Goal: Communication & Community: Answer question/provide support

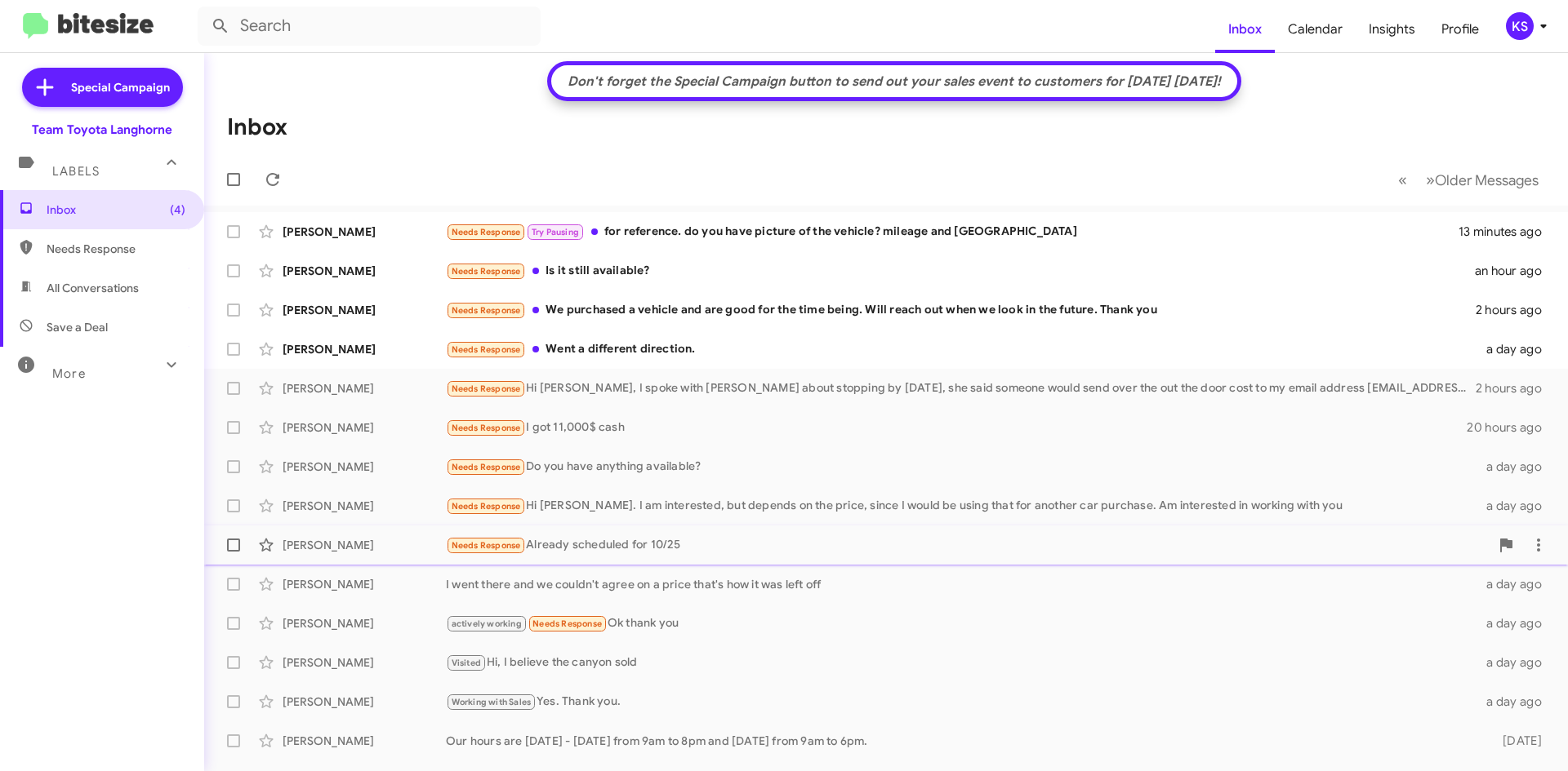
click at [574, 547] on div "Needs Response Already scheduled for 10/25" at bounding box center [967, 546] width 1043 height 19
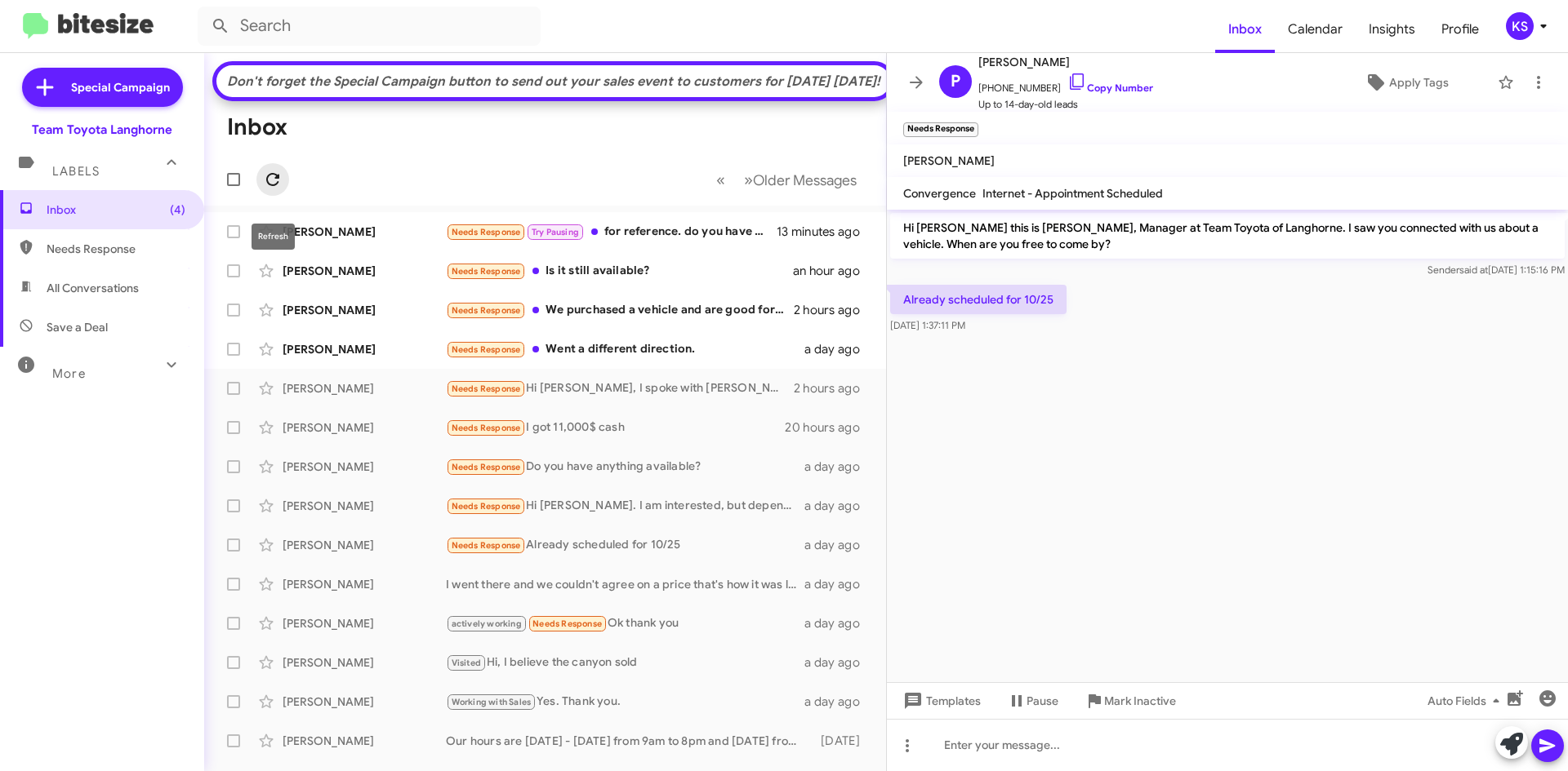
click at [280, 189] on icon at bounding box center [272, 179] width 20 height 20
click at [600, 555] on div "Needs Response Already scheduled for 10/25" at bounding box center [626, 546] width 362 height 19
click at [1511, 743] on icon at bounding box center [1511, 745] width 23 height 23
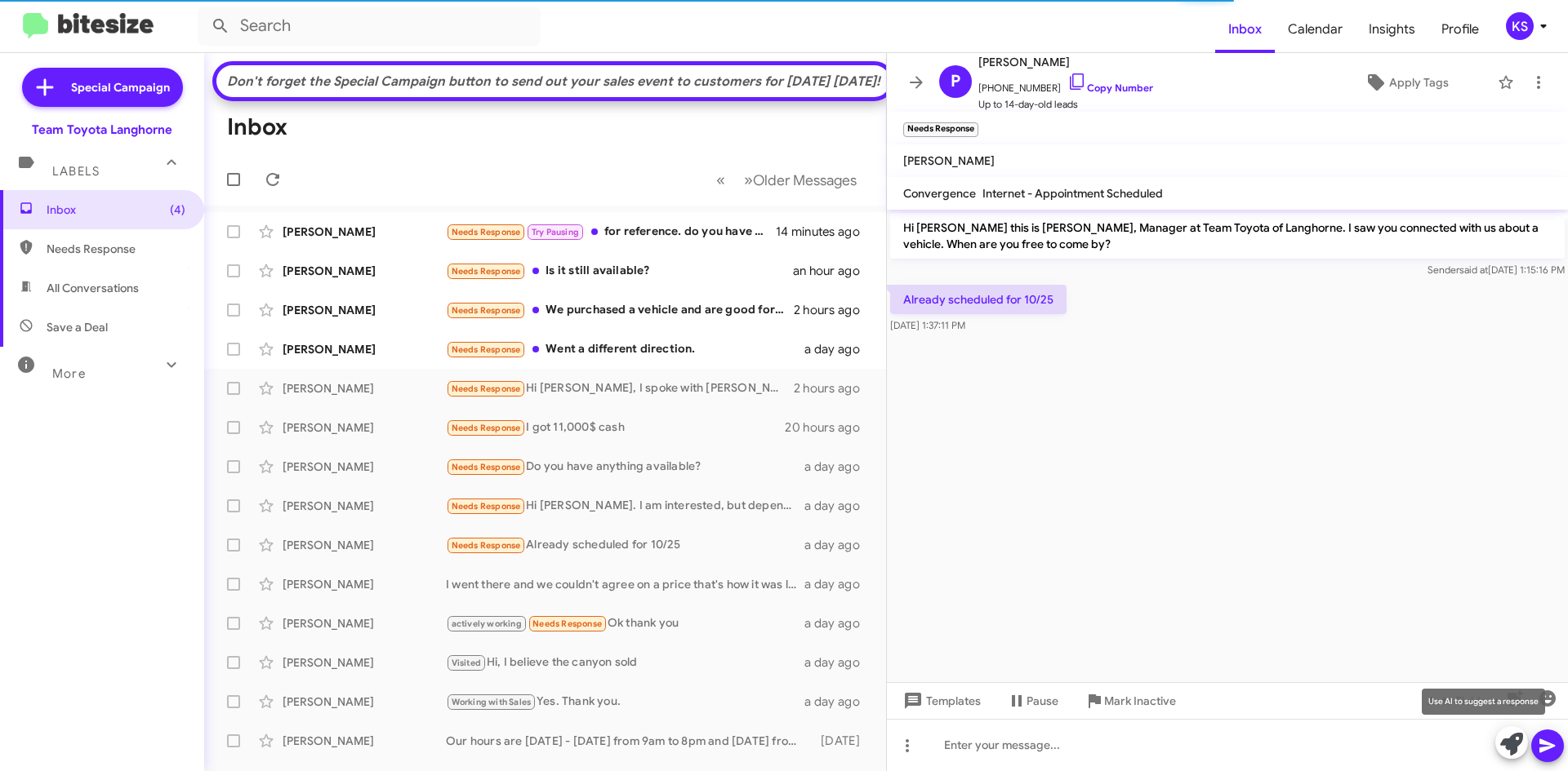
click at [1512, 743] on icon at bounding box center [1511, 745] width 23 height 23
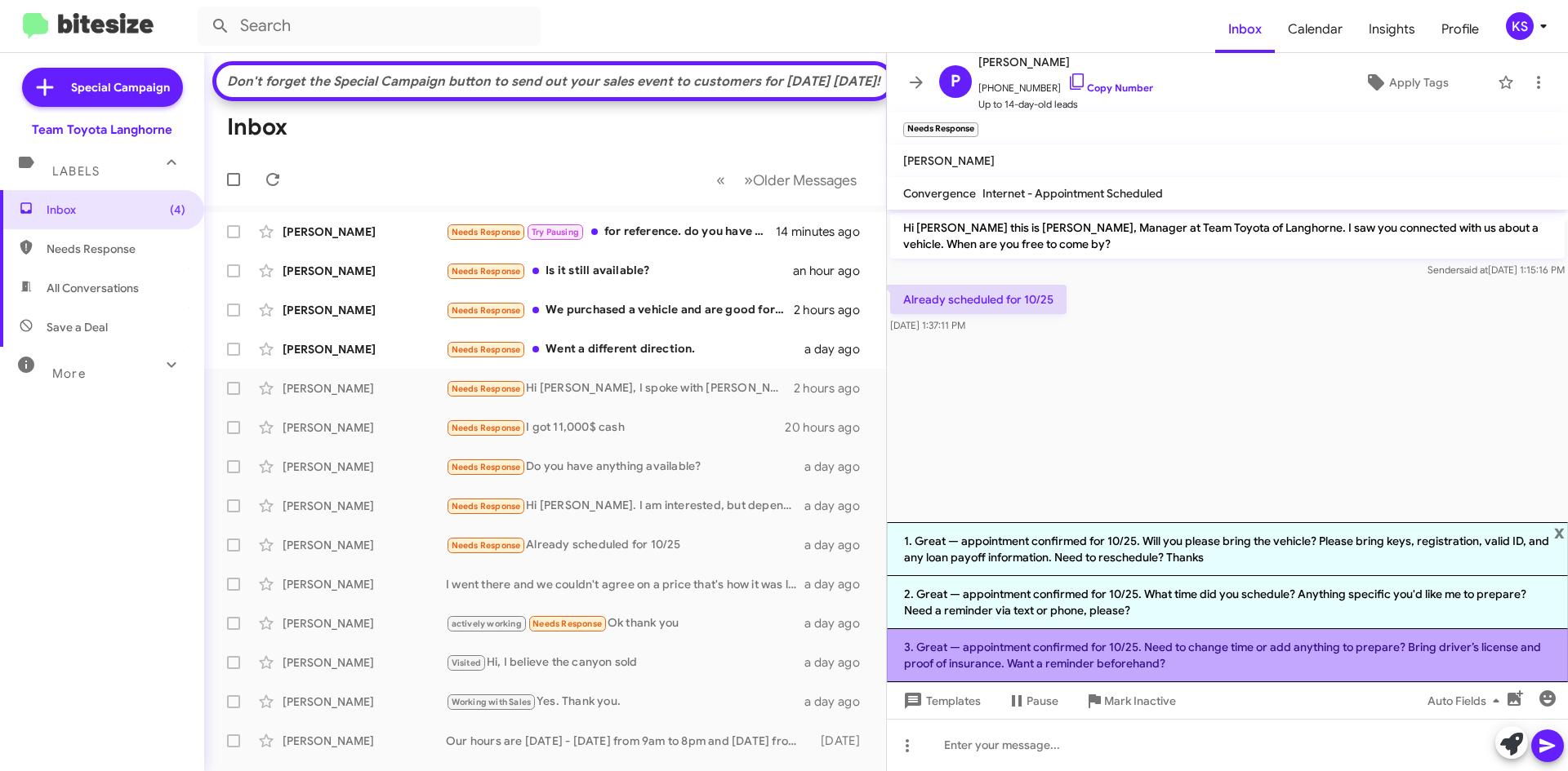
click at [1215, 654] on li "3. Great — appointment confirmed for 10/25. Need to change time or add anything…" at bounding box center [1227, 656] width 681 height 53
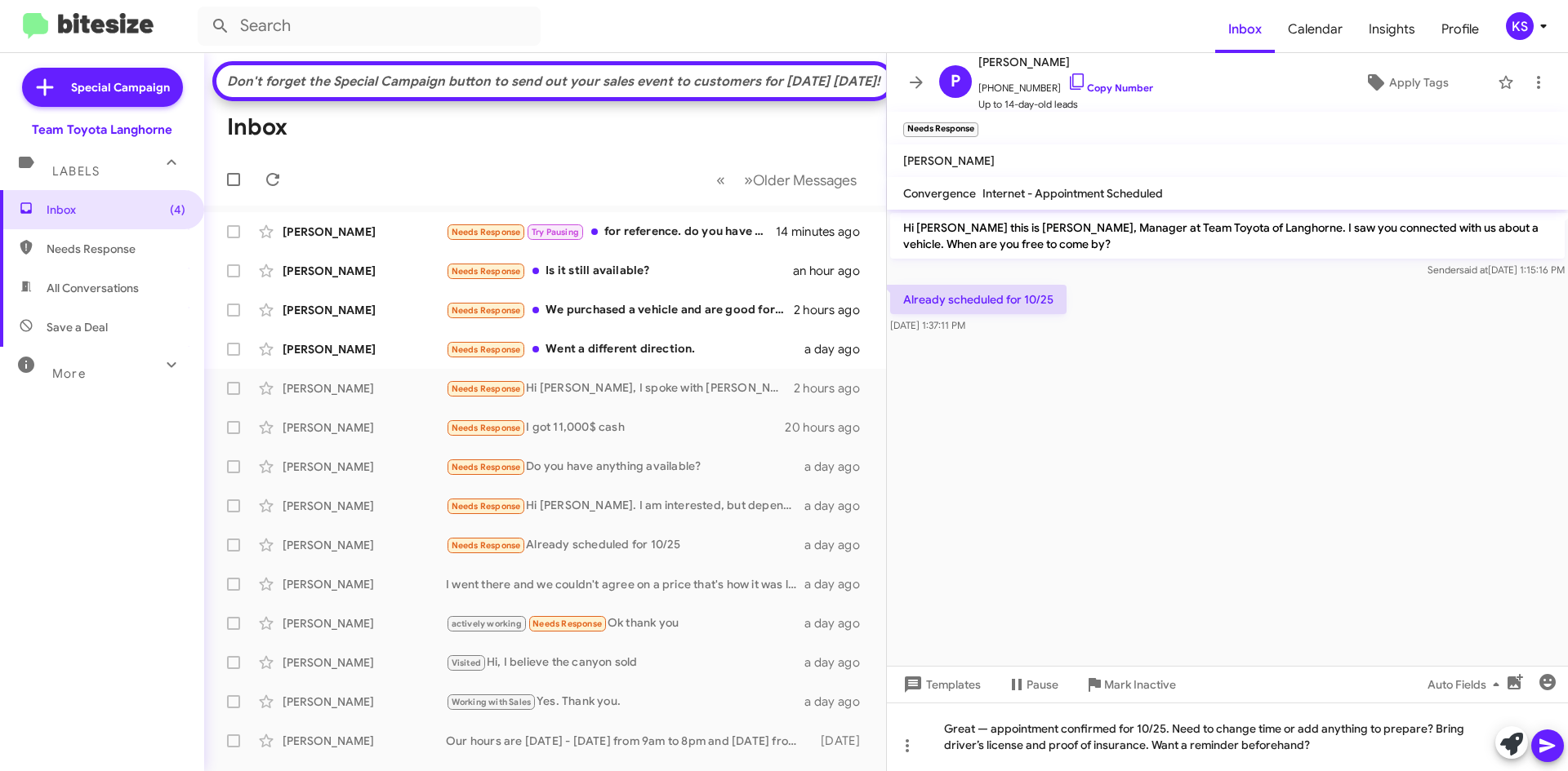
click at [1559, 743] on button at bounding box center [1547, 746] width 33 height 33
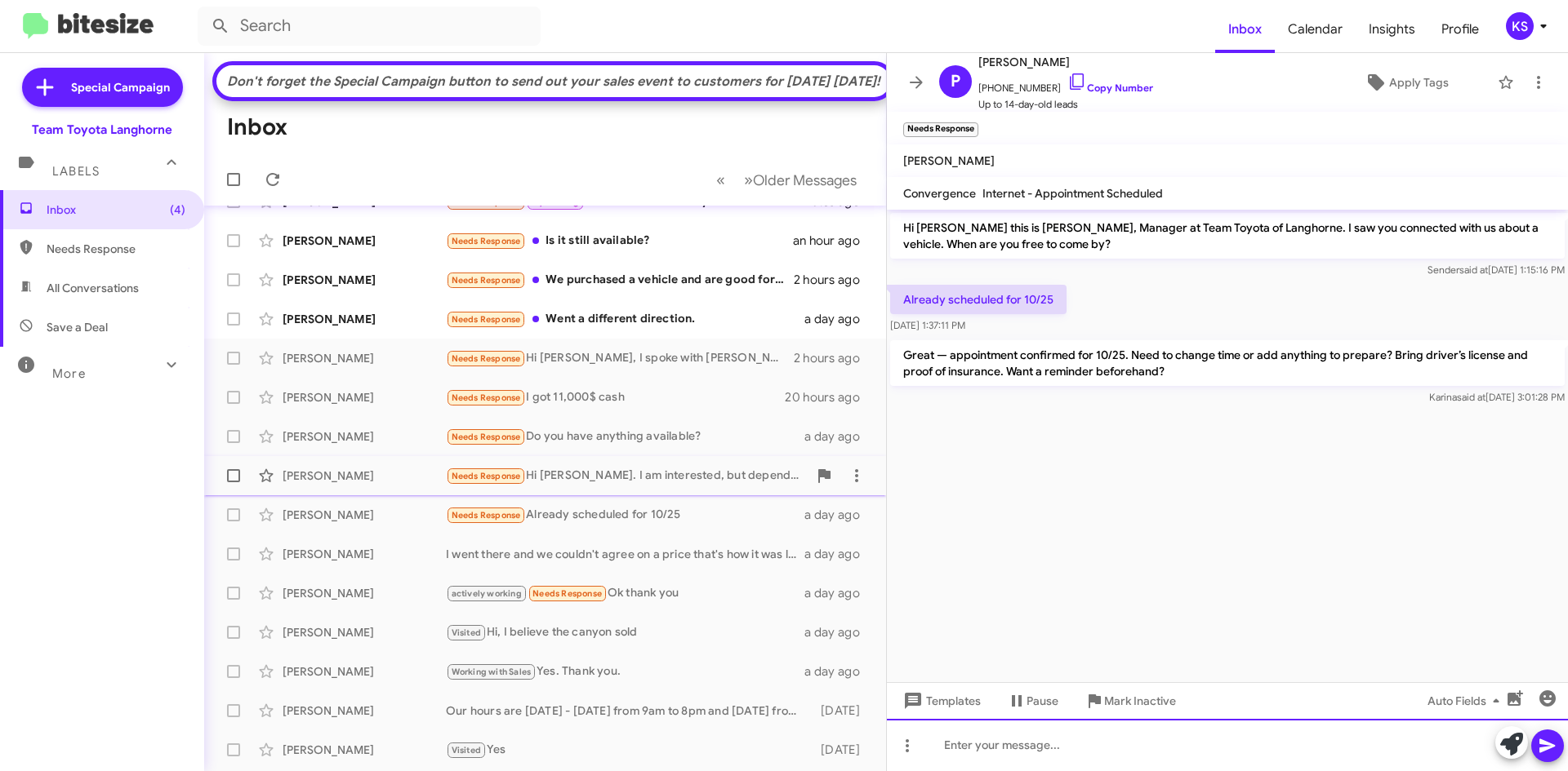
scroll to position [82, 0]
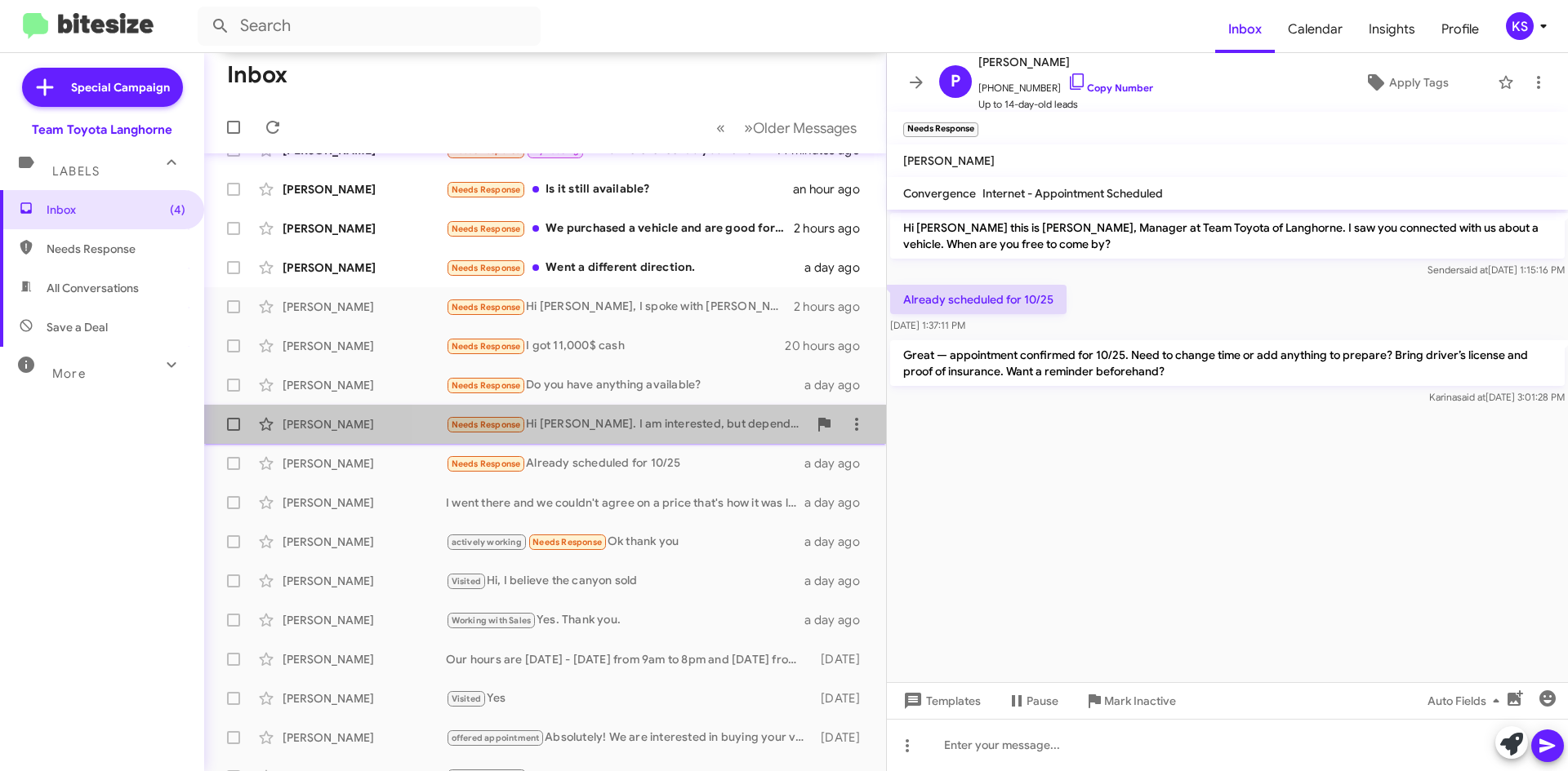
click at [672, 434] on div "Needs Response Hi [PERSON_NAME]. I am interested, but depends on the price, sin…" at bounding box center [626, 425] width 362 height 19
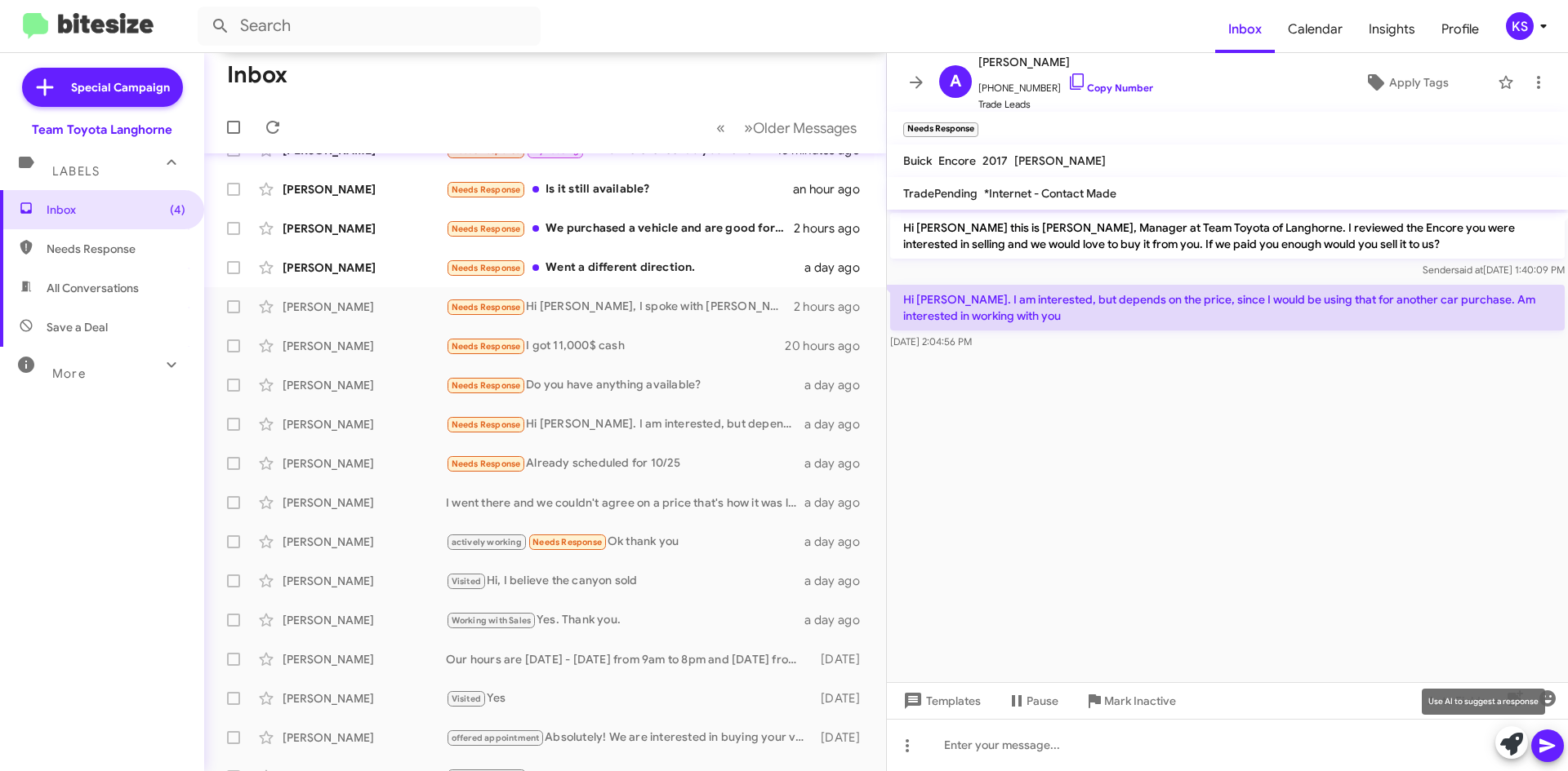
click at [1514, 743] on icon at bounding box center [1511, 745] width 23 height 23
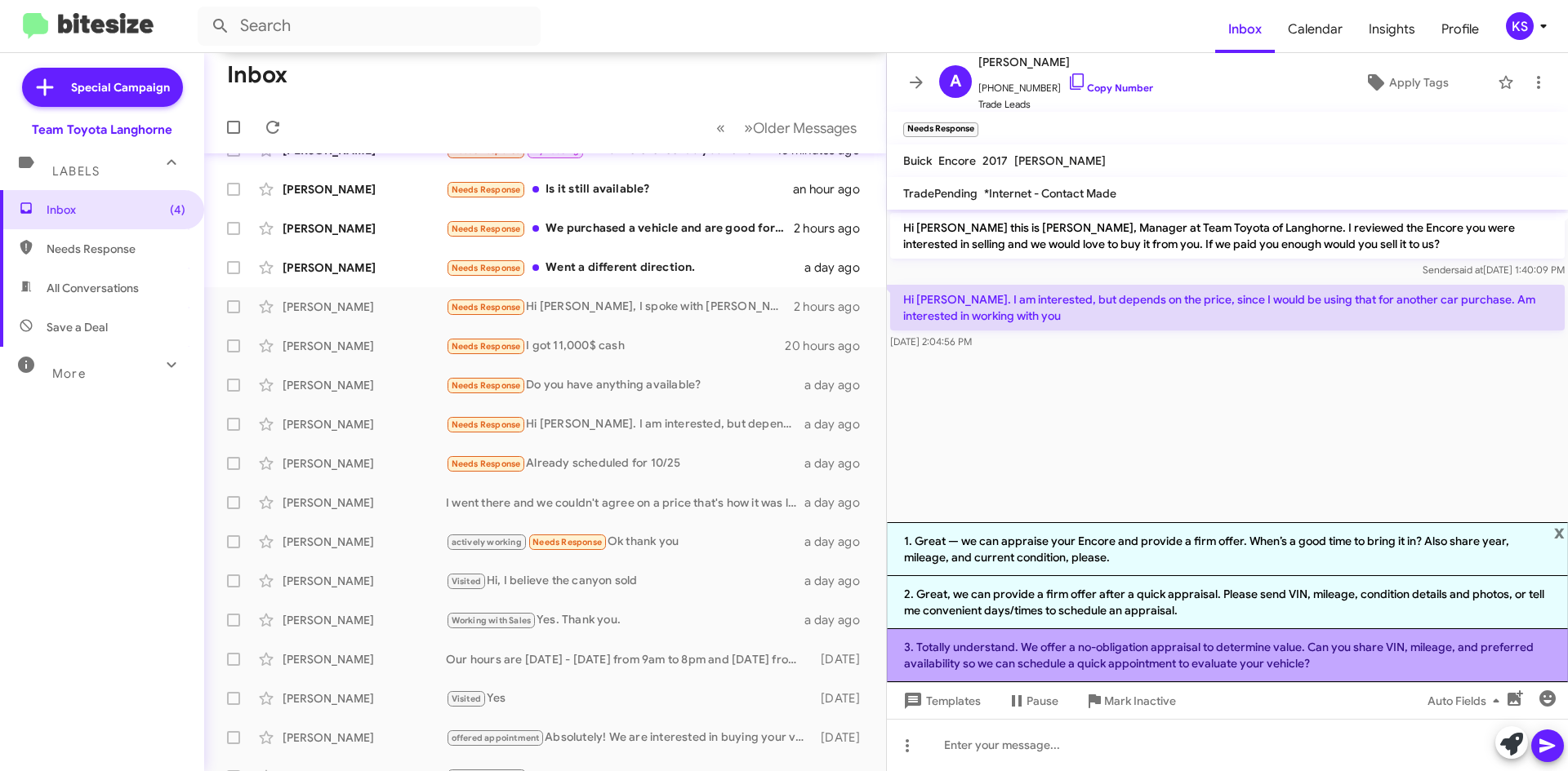
click at [1391, 652] on li "3. Totally understand. We offer a no-obligation appraisal to determine value. C…" at bounding box center [1227, 656] width 681 height 53
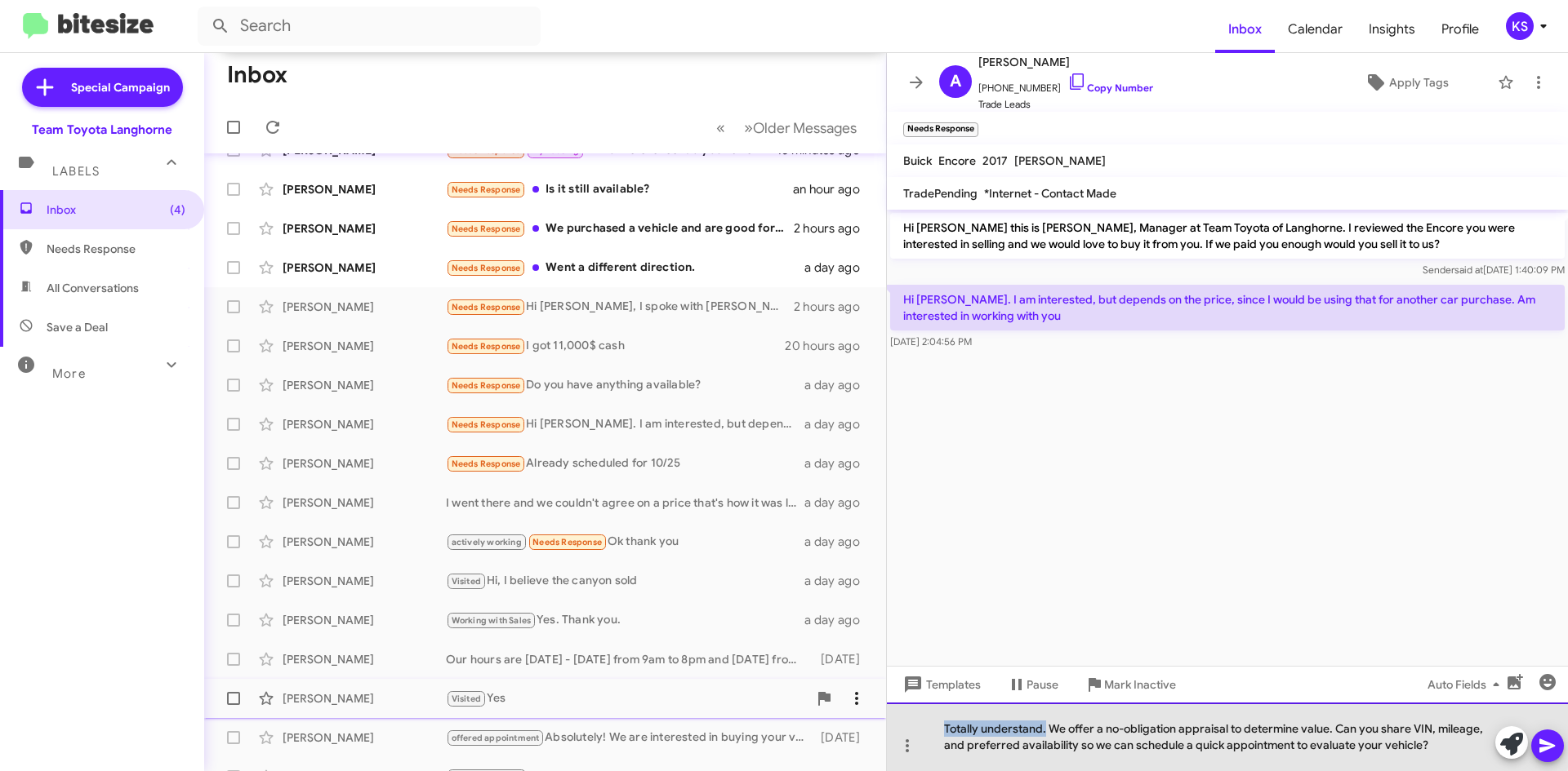
drag, startPoint x: 1046, startPoint y: 729, endPoint x: 839, endPoint y: 719, distance: 207.2
click at [839, 719] on div "Don't forget the Special Campaign button to send out your sales event to custom…" at bounding box center [886, 411] width 1364 height 718
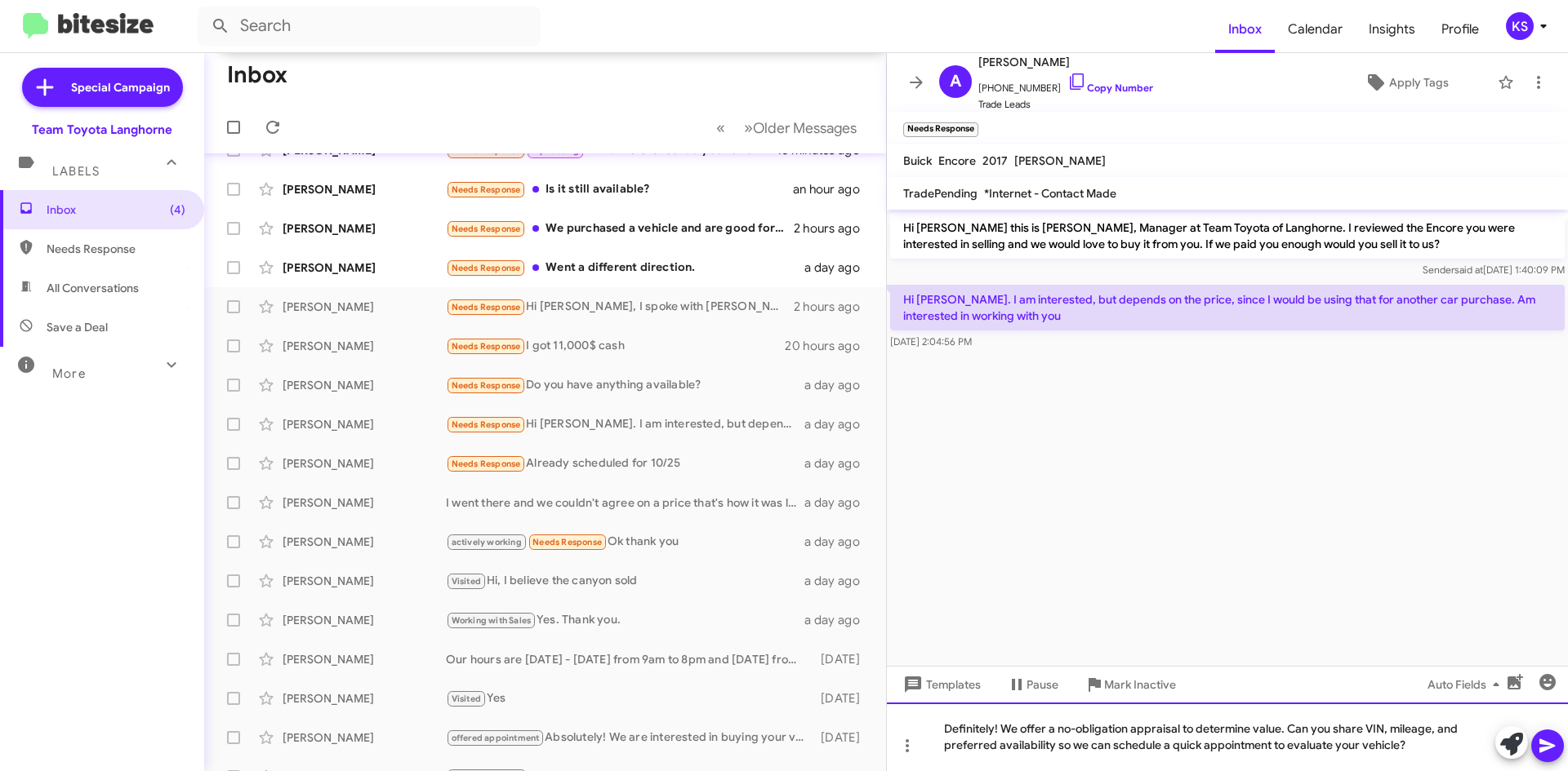
click at [1427, 741] on div "Definitely! We offer a no-obligation appraisal to determine value. Can you shar…" at bounding box center [1227, 737] width 681 height 69
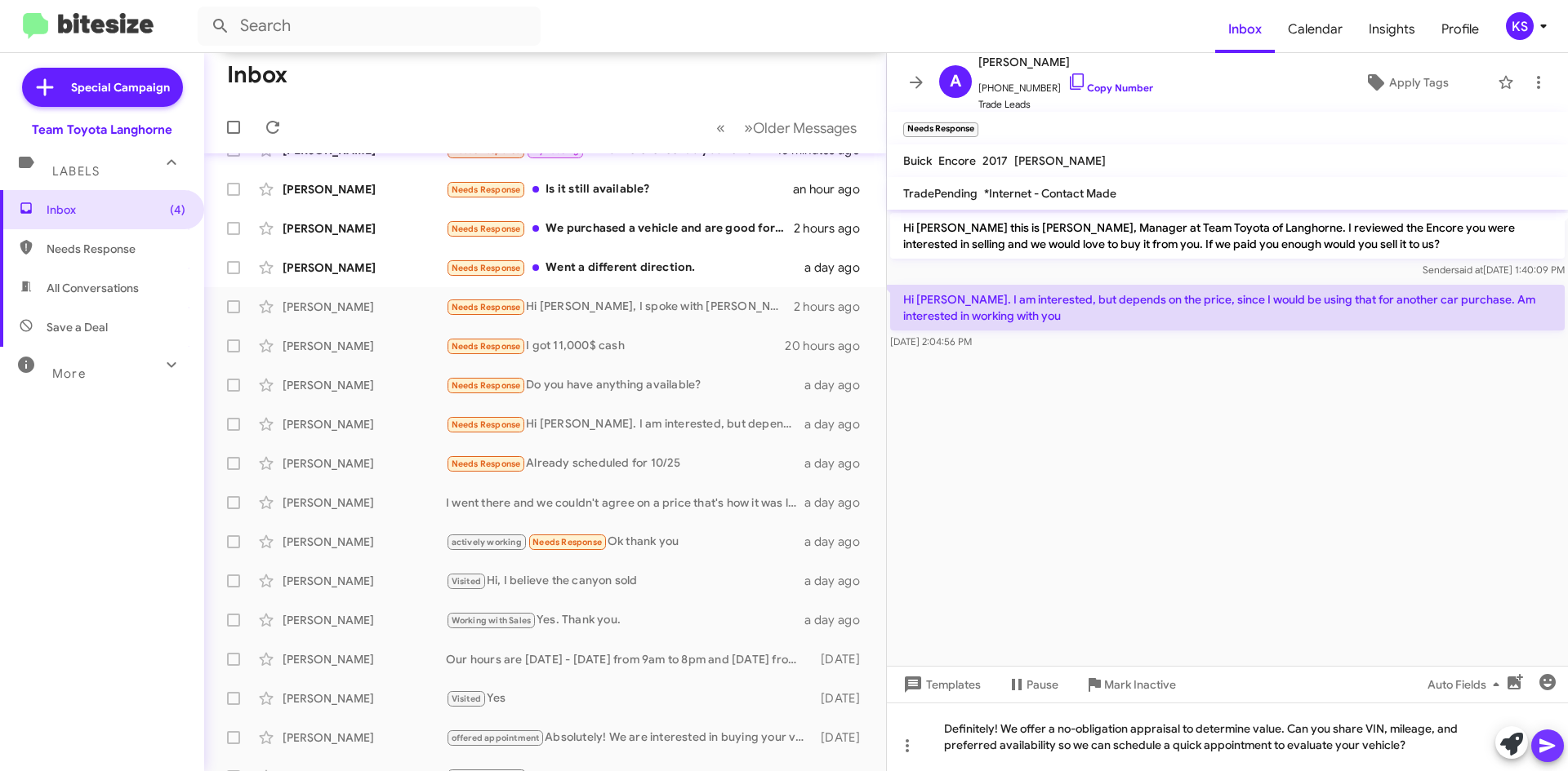
click at [1544, 743] on icon at bounding box center [1547, 746] width 20 height 20
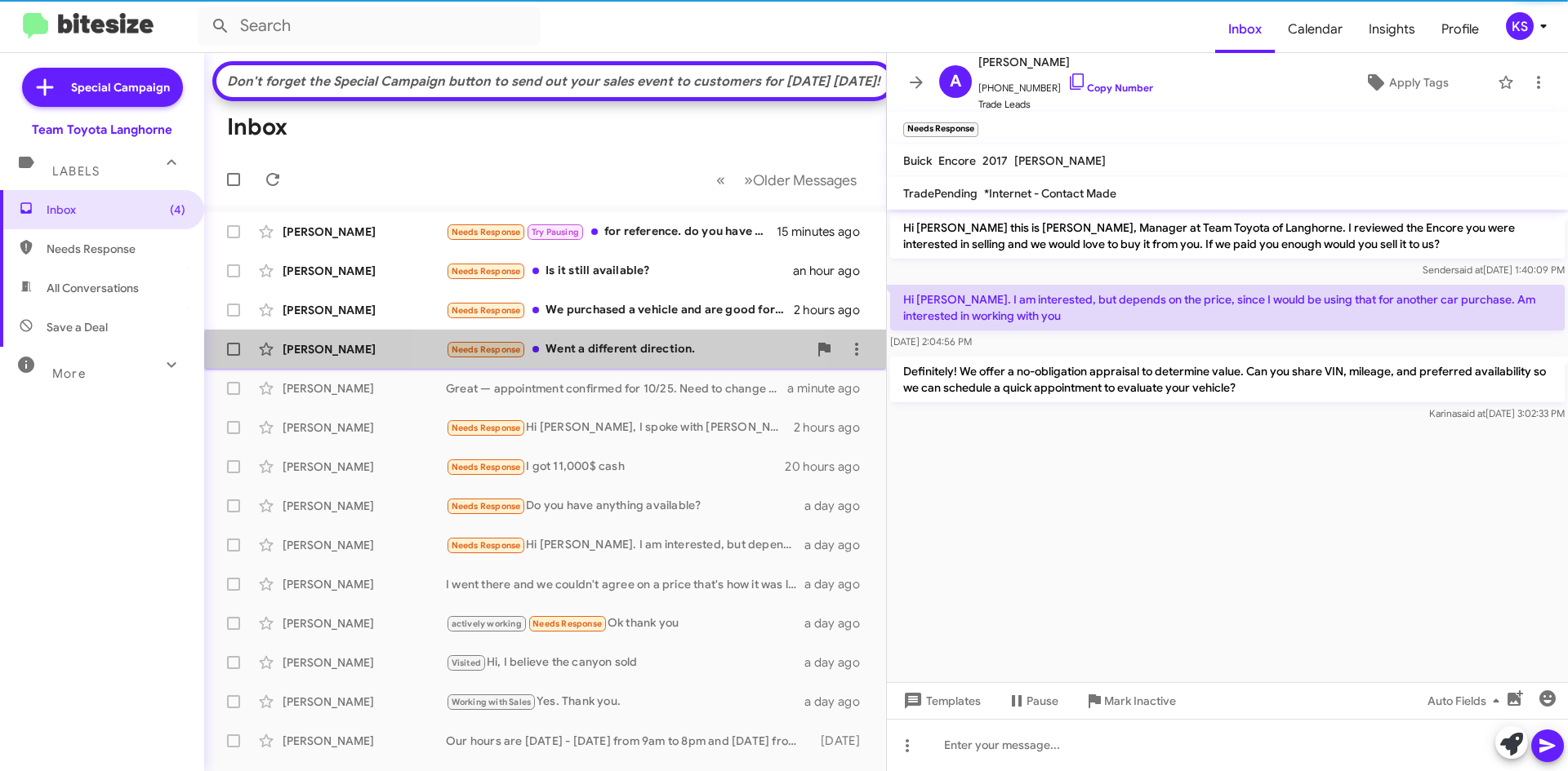
click at [588, 360] on div "Needs Response Went a different direction." at bounding box center [626, 350] width 362 height 19
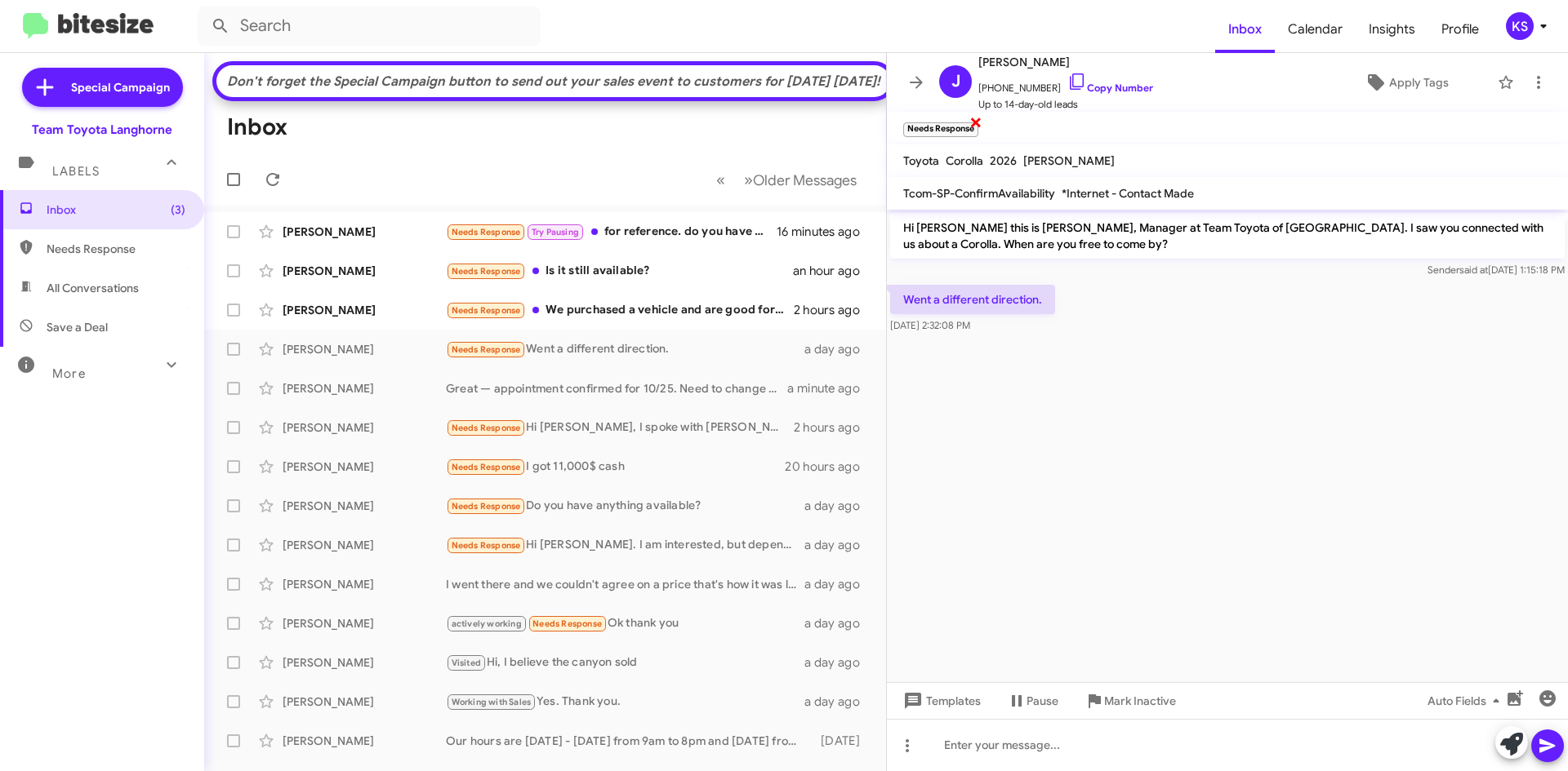
click at [976, 120] on span "×" at bounding box center [976, 121] width 13 height 20
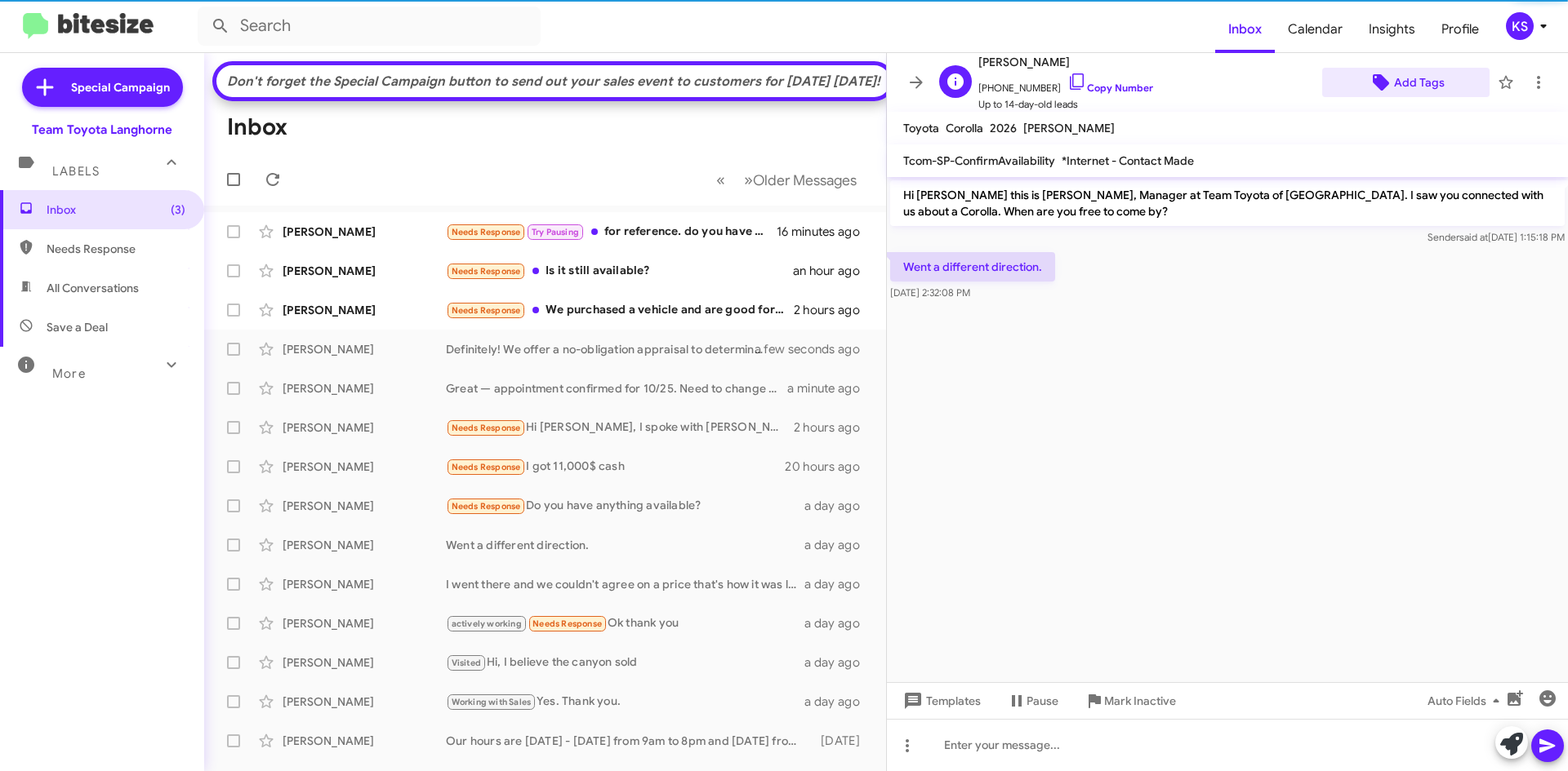
click at [1415, 88] on span "Add Tags" at bounding box center [1419, 82] width 51 height 29
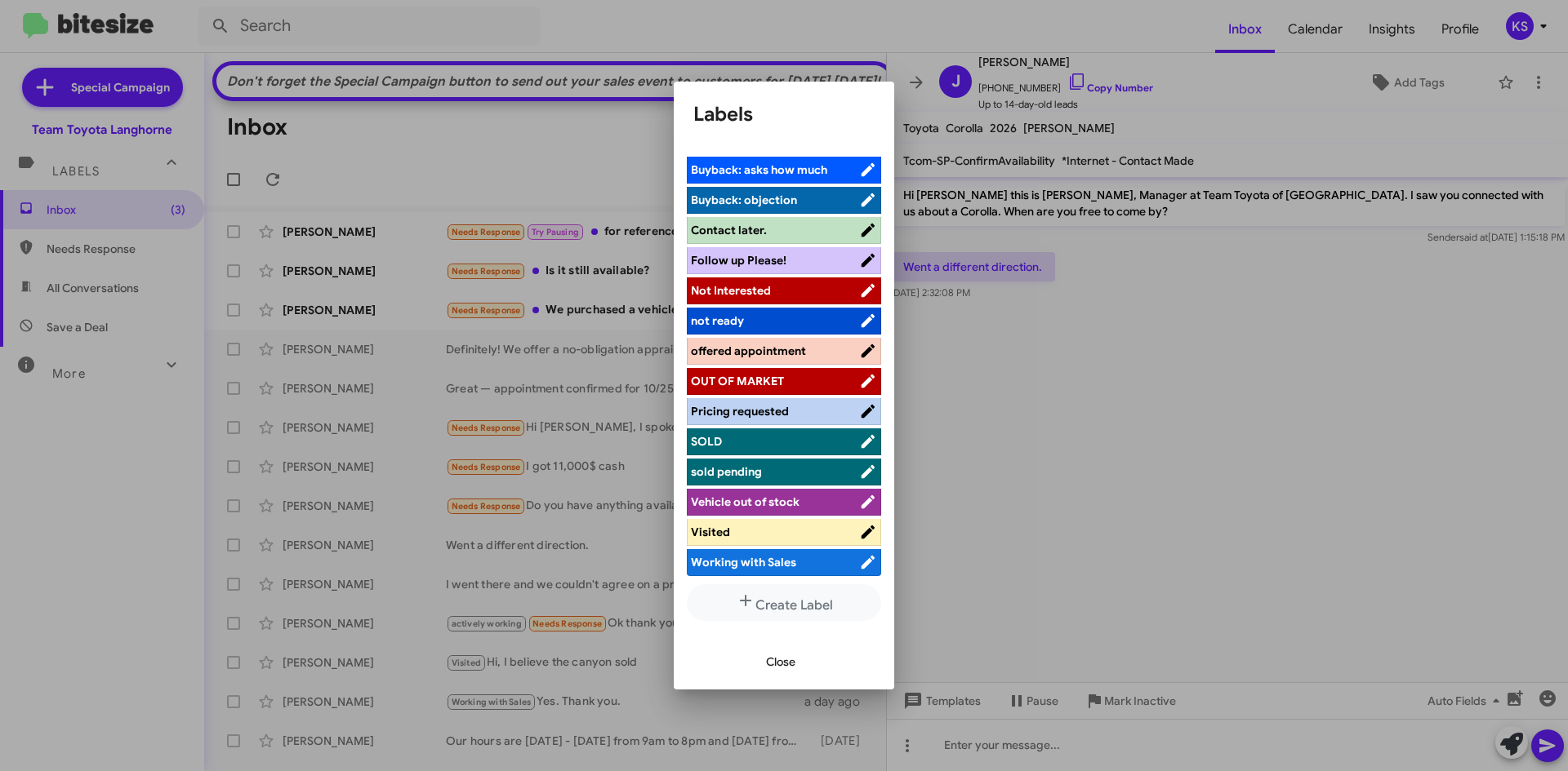
scroll to position [181, 0]
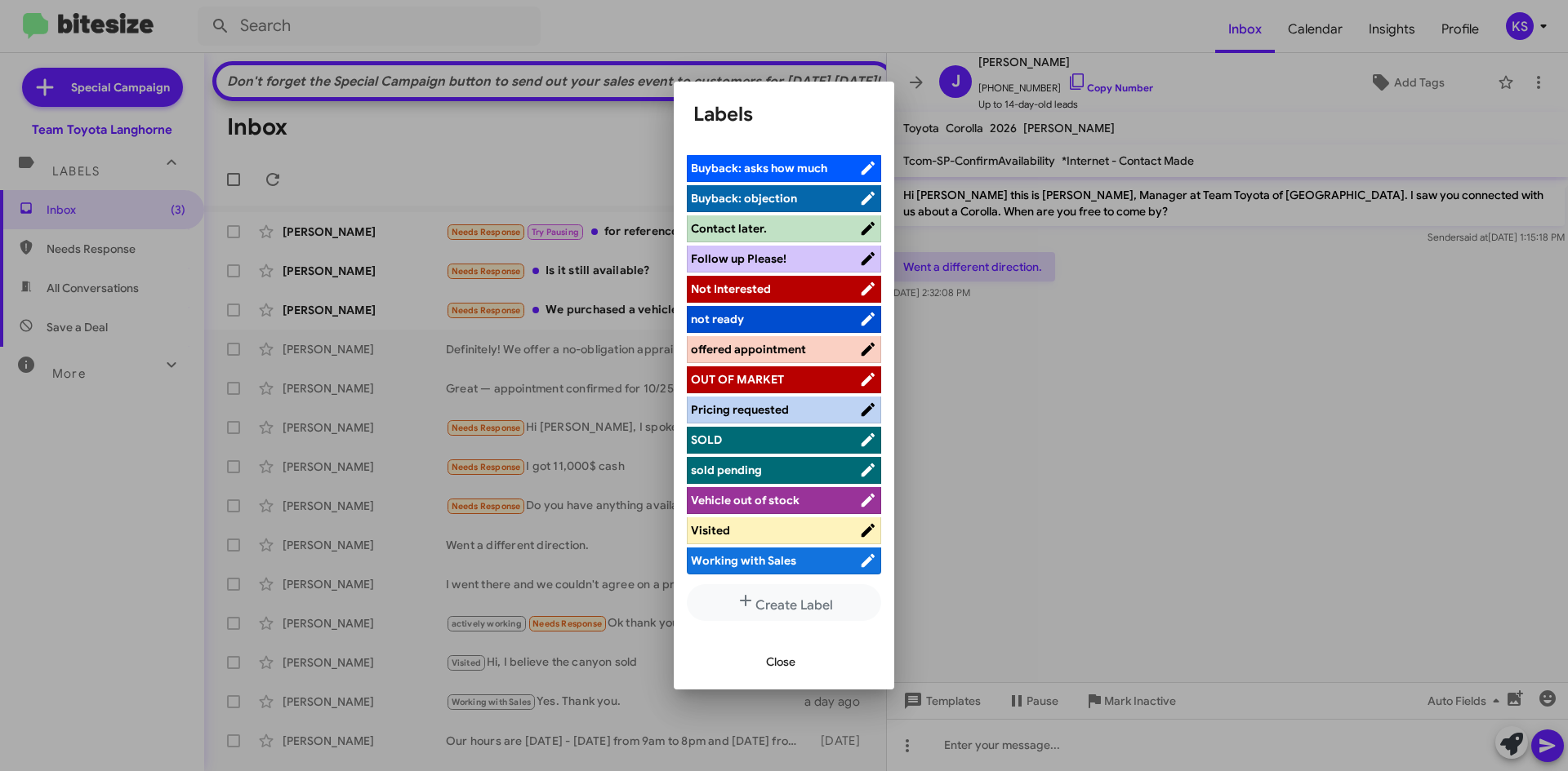
click at [792, 293] on span "Not Interested" at bounding box center [775, 288] width 169 height 16
click at [790, 659] on span "Close" at bounding box center [780, 662] width 29 height 29
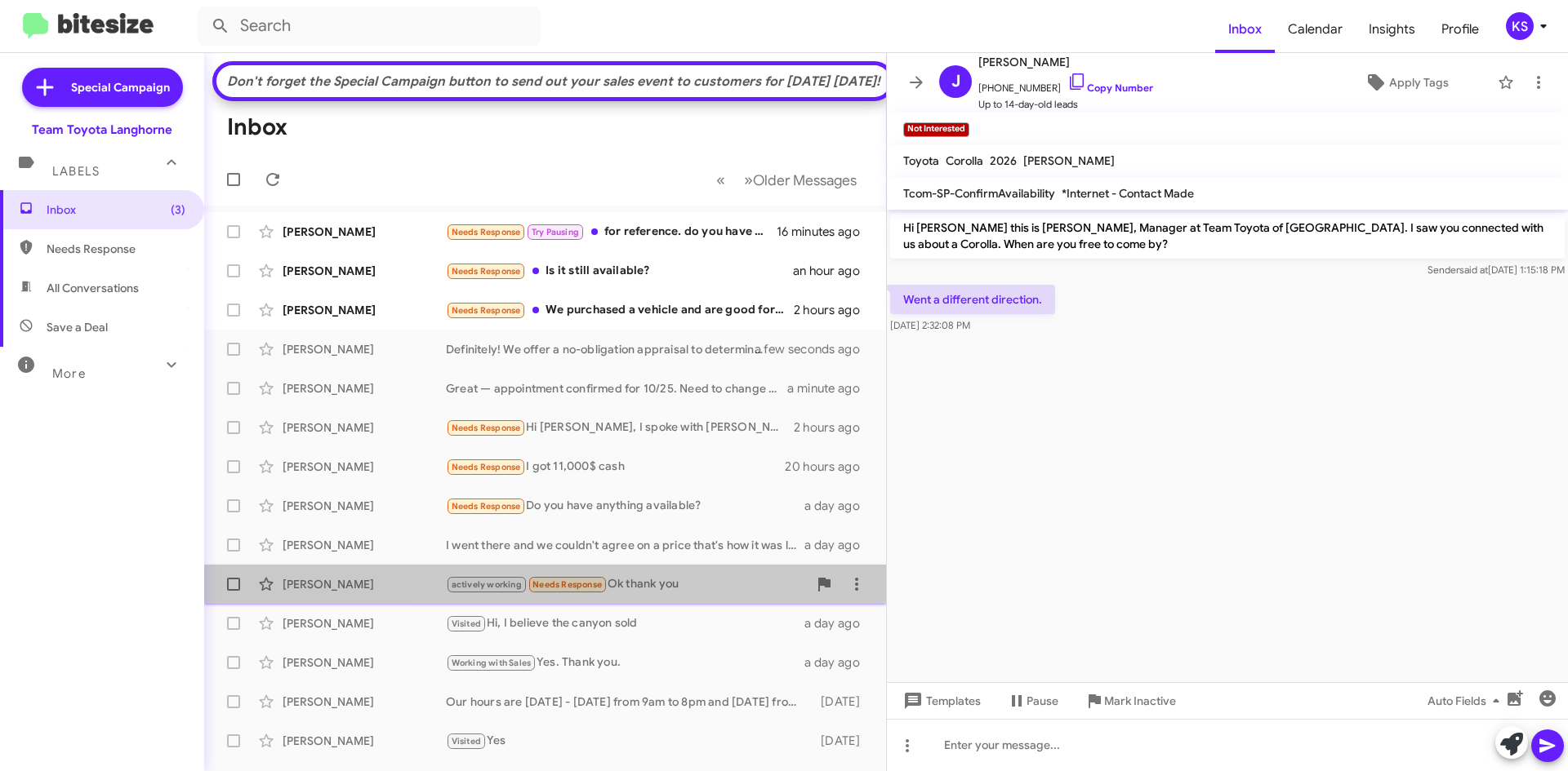
click at [663, 601] on div "[PERSON_NAME] actively working Needs Response Ok thank you a day ago" at bounding box center [545, 585] width 655 height 33
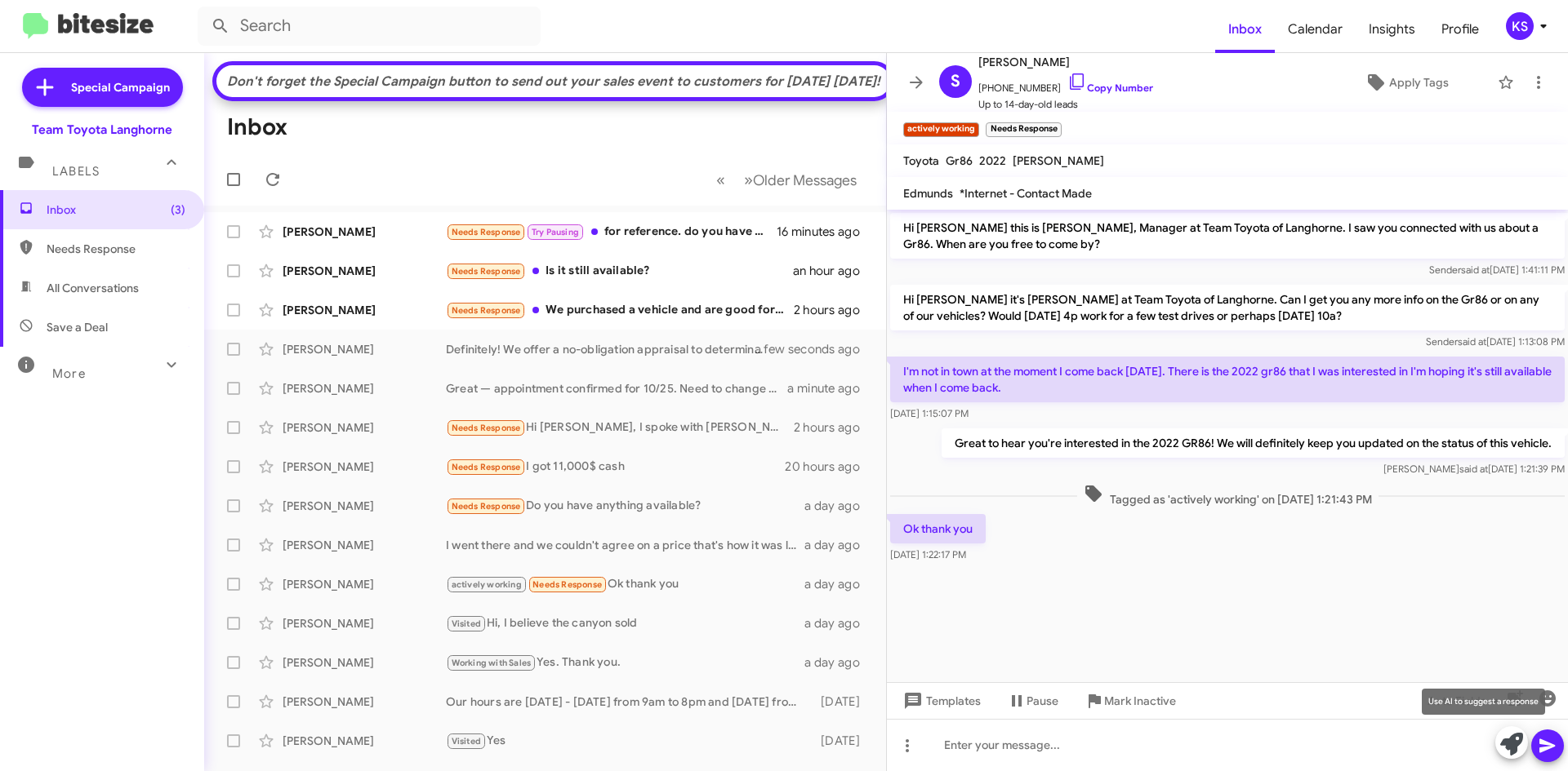
click at [1502, 743] on icon at bounding box center [1511, 745] width 23 height 23
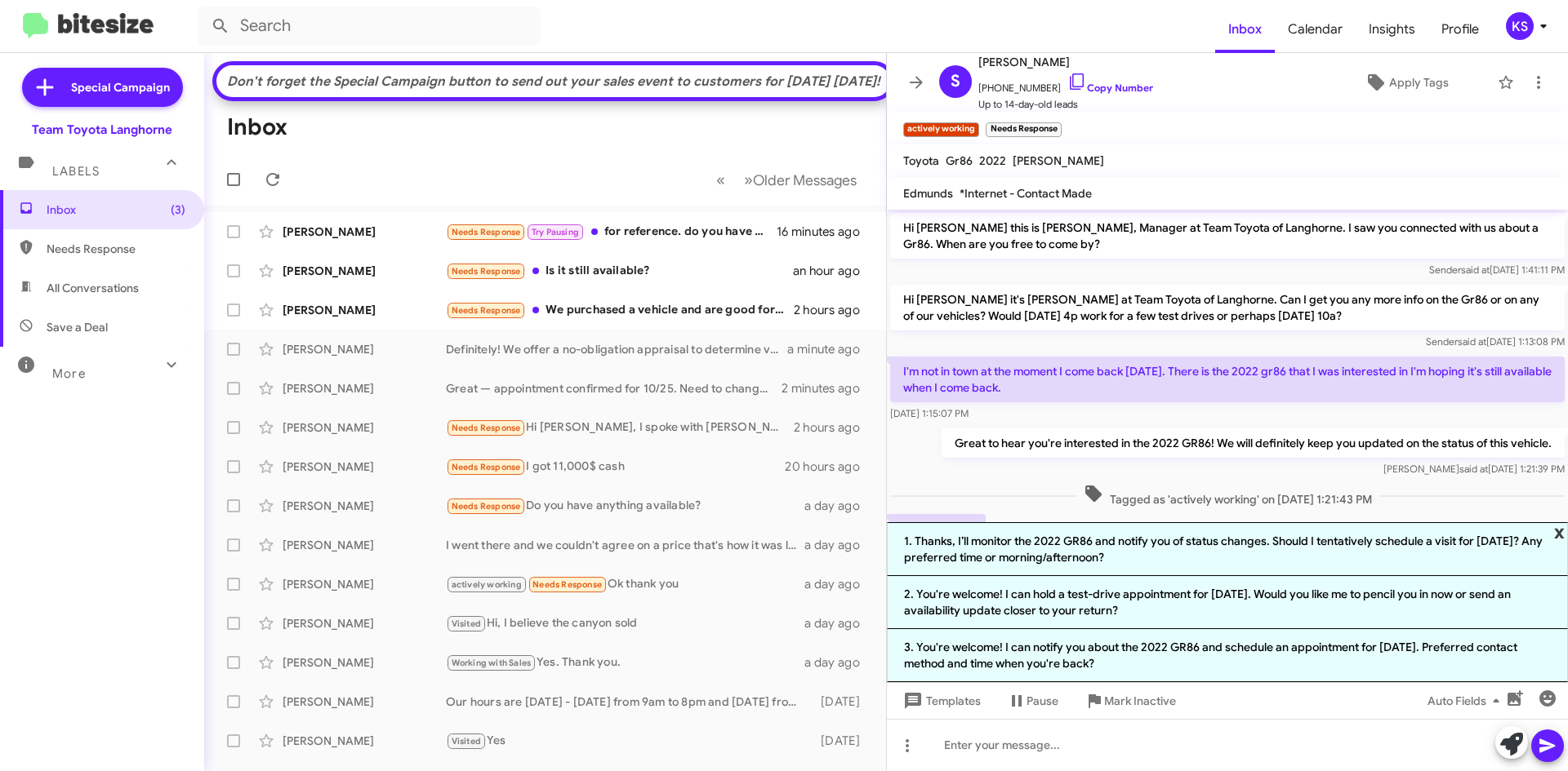
click at [1560, 534] on span "x" at bounding box center [1559, 532] width 10 height 20
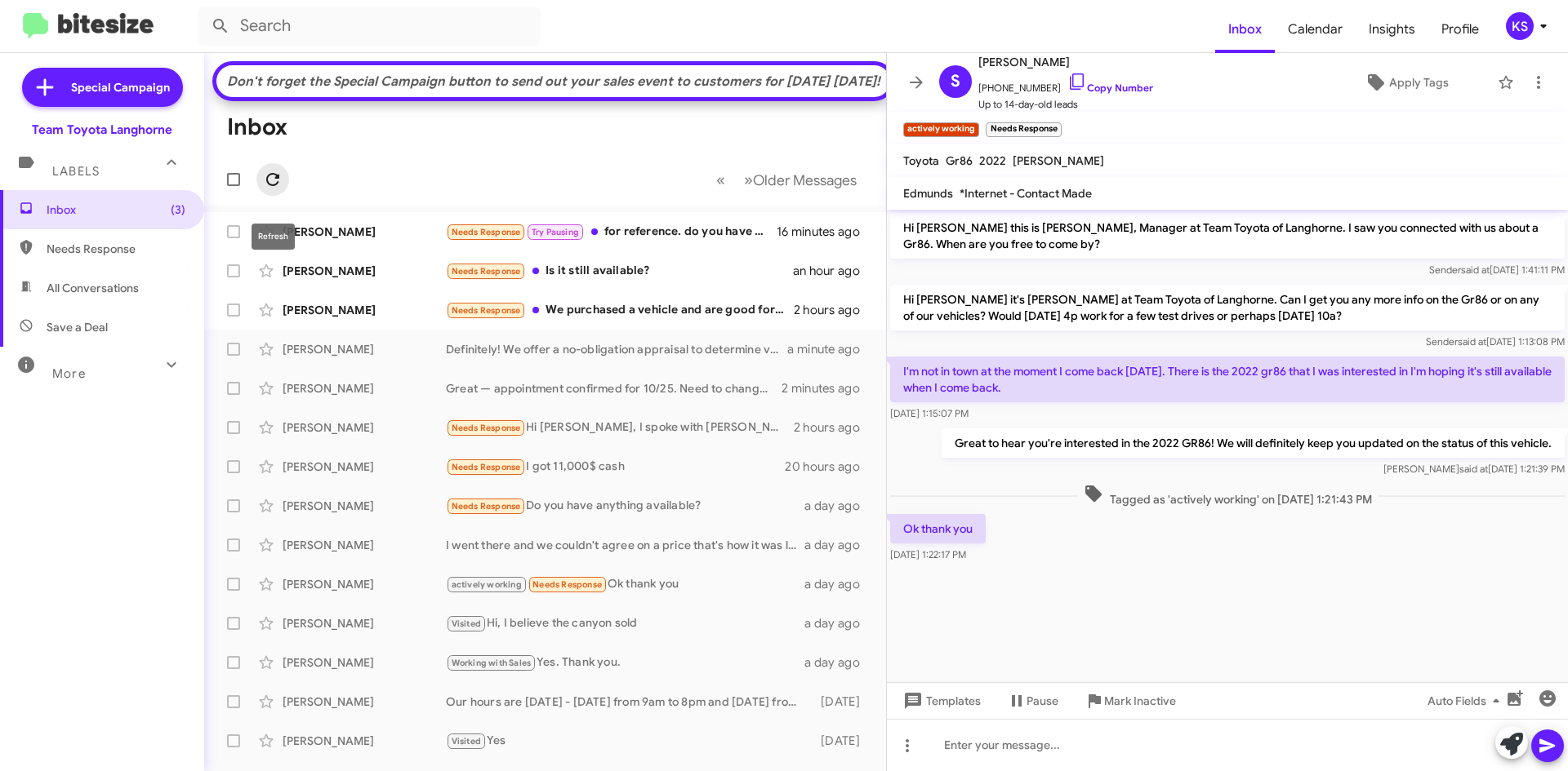
click at [275, 186] on icon at bounding box center [273, 180] width 13 height 13
click at [270, 189] on icon at bounding box center [272, 179] width 20 height 20
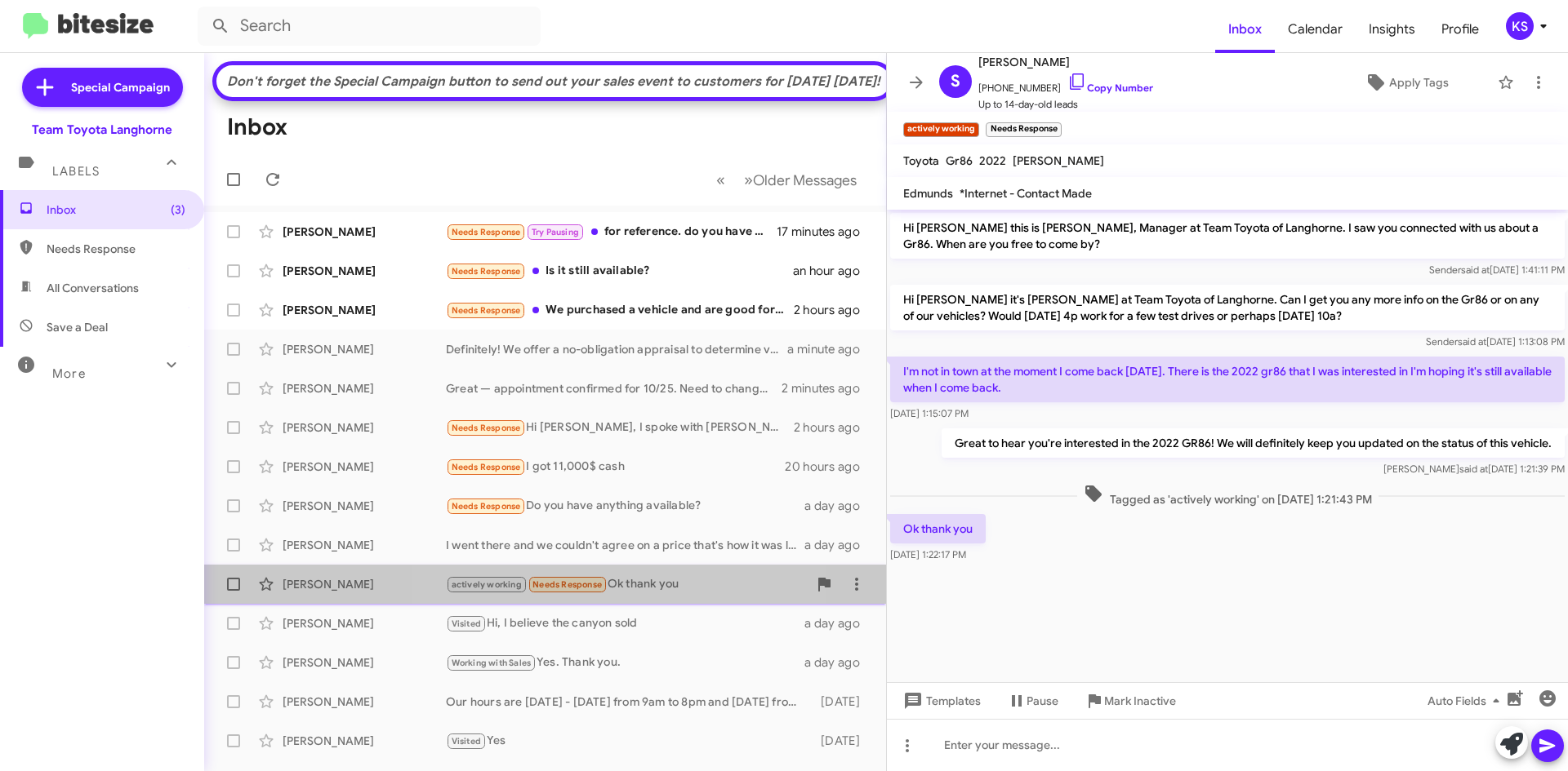
click at [612, 594] on div "actively working Needs Response Ok thank you" at bounding box center [626, 585] width 362 height 19
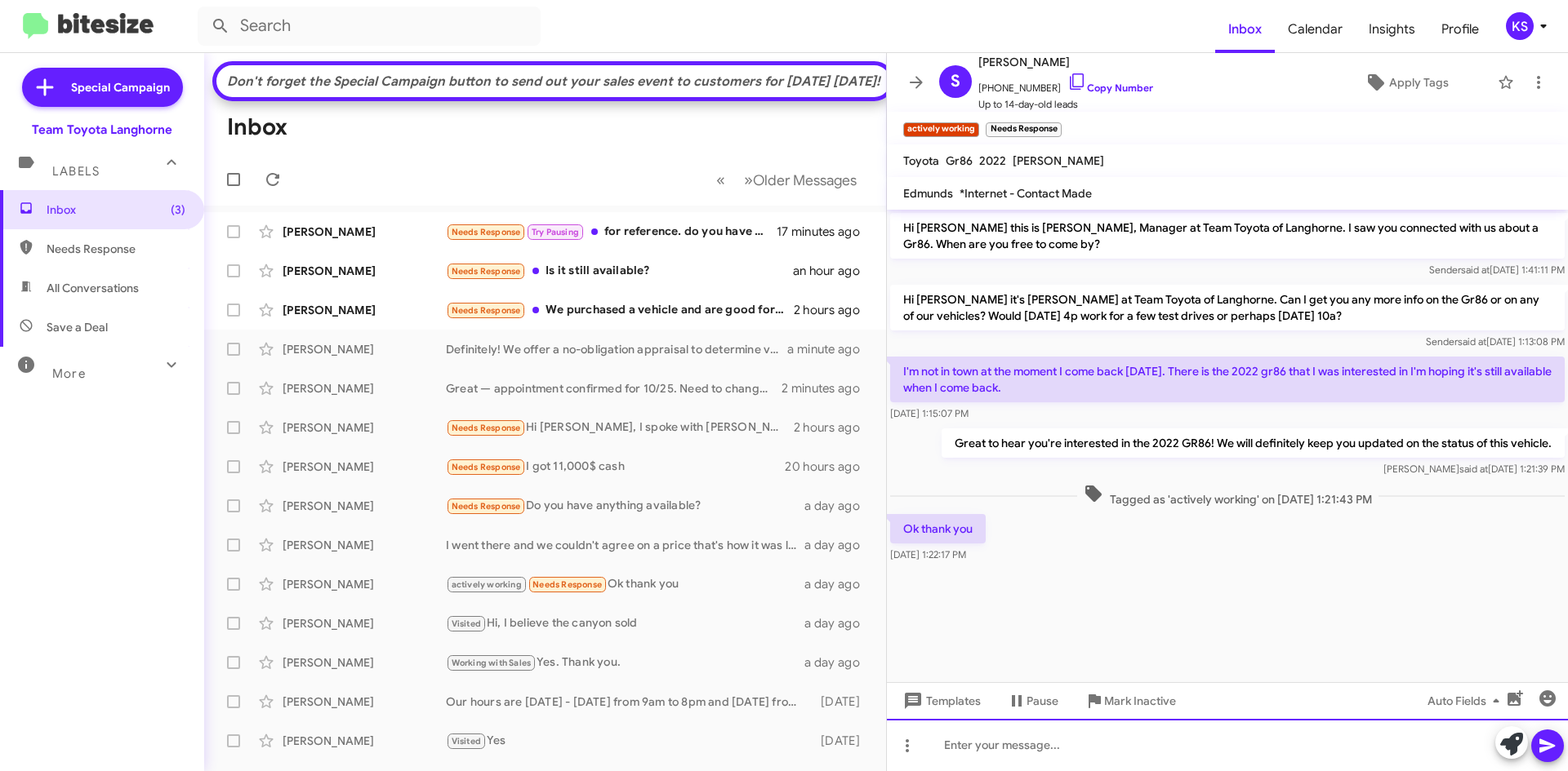
click at [1124, 738] on div at bounding box center [1227, 745] width 681 height 52
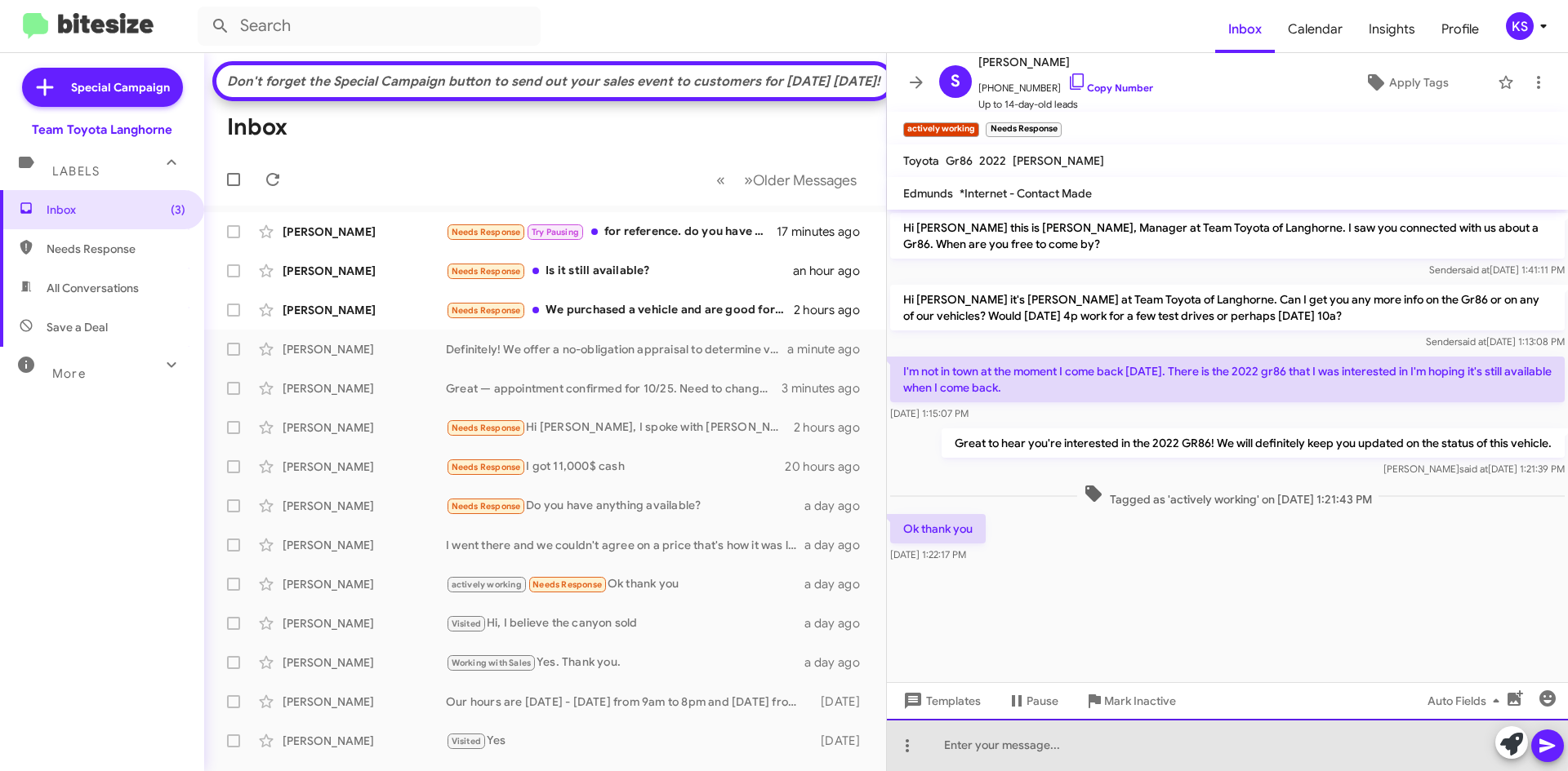
click at [962, 737] on div at bounding box center [1227, 745] width 681 height 52
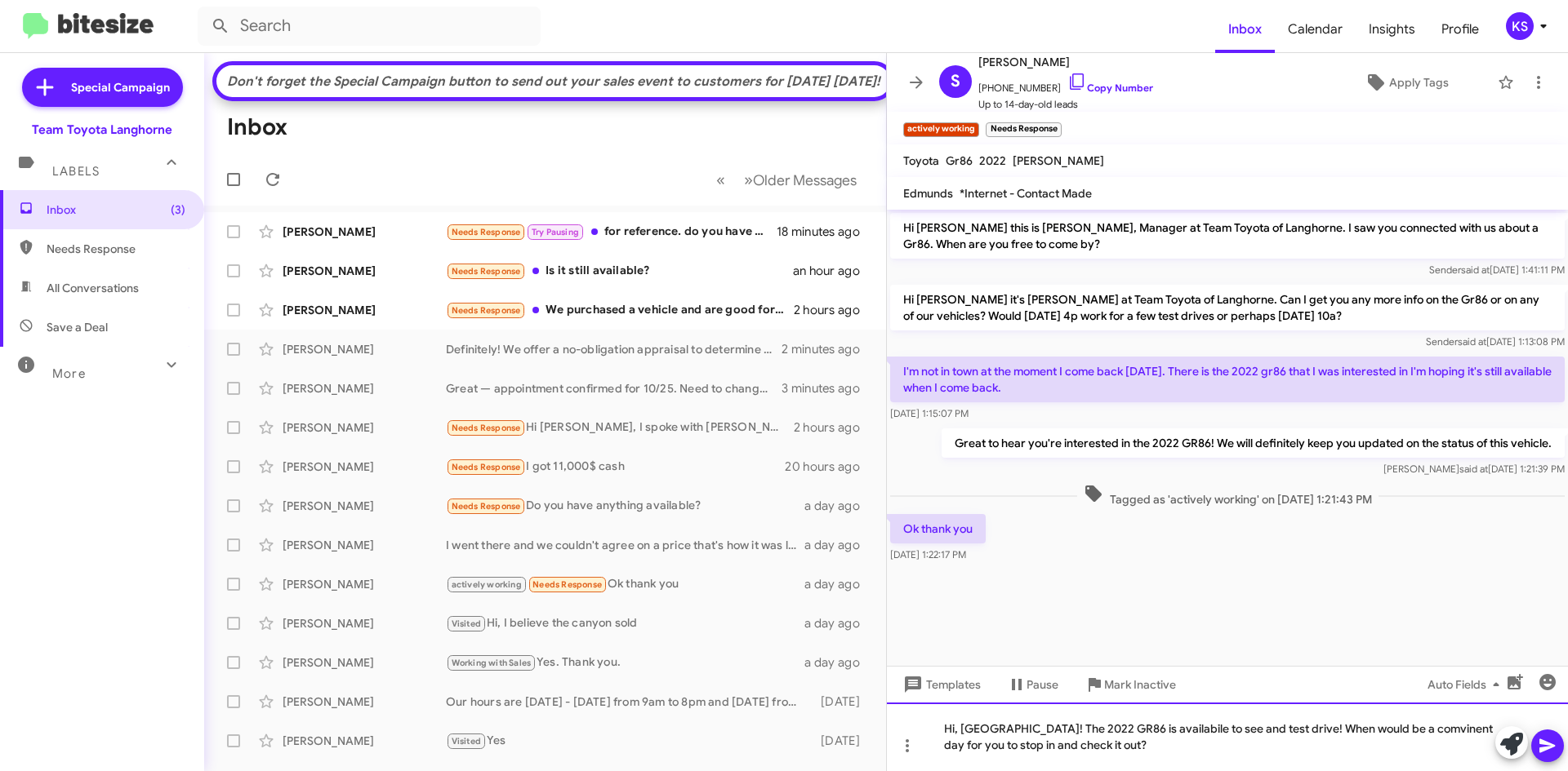
click at [1140, 729] on div "Hi, Samara! The 2022 GR86 is availabile to see and test drive! When would be a …" at bounding box center [1227, 737] width 681 height 69
click at [1272, 770] on div "Hi, Samara! The 2022 GR86 is available to see and test drive! When would be a c…" at bounding box center [1227, 737] width 681 height 69
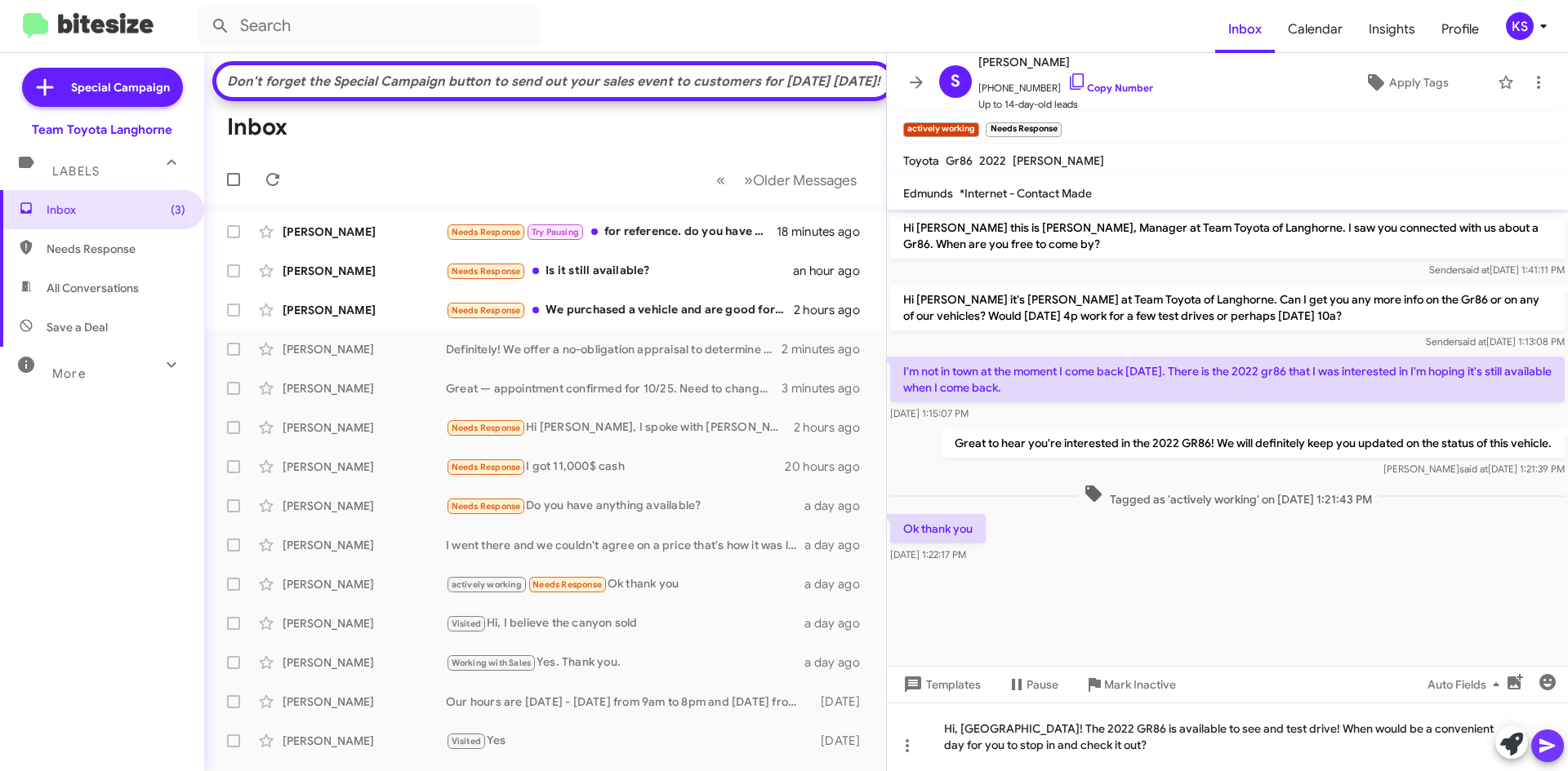
click at [1551, 731] on span at bounding box center [1547, 746] width 20 height 33
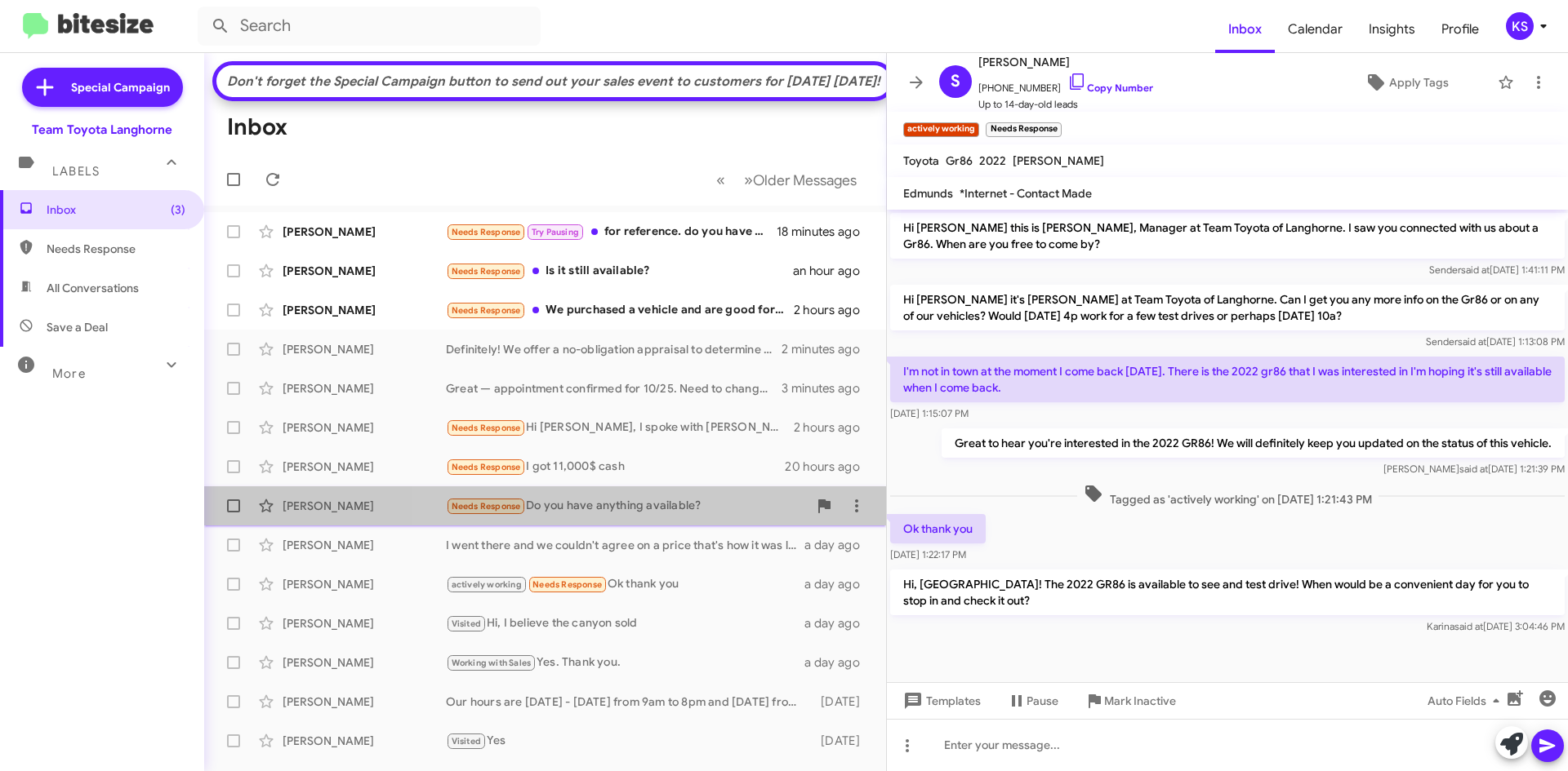
click at [640, 516] on div "Needs Response Do you have anything available?" at bounding box center [626, 506] width 362 height 19
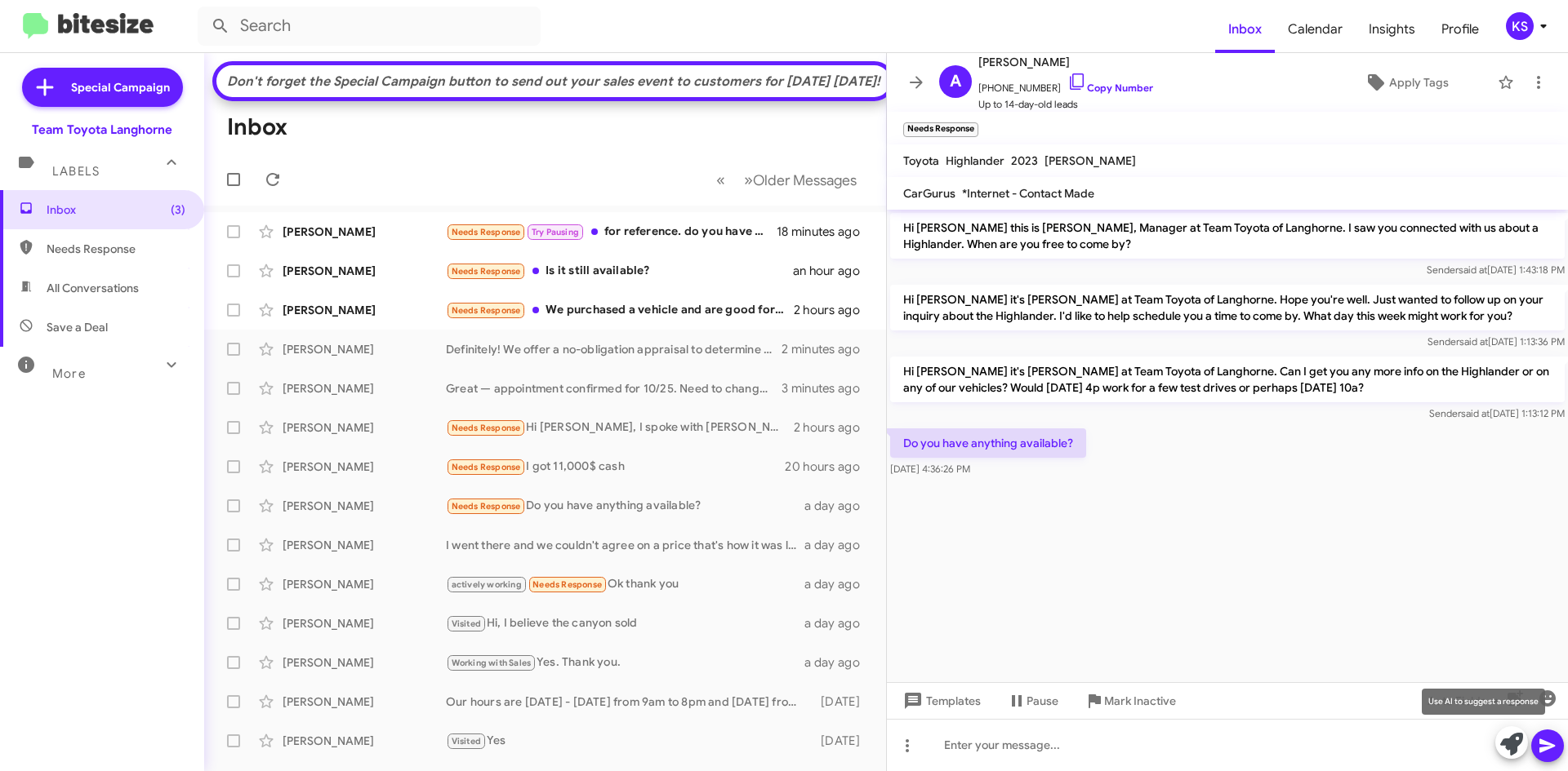
click at [1519, 747] on icon at bounding box center [1511, 745] width 23 height 23
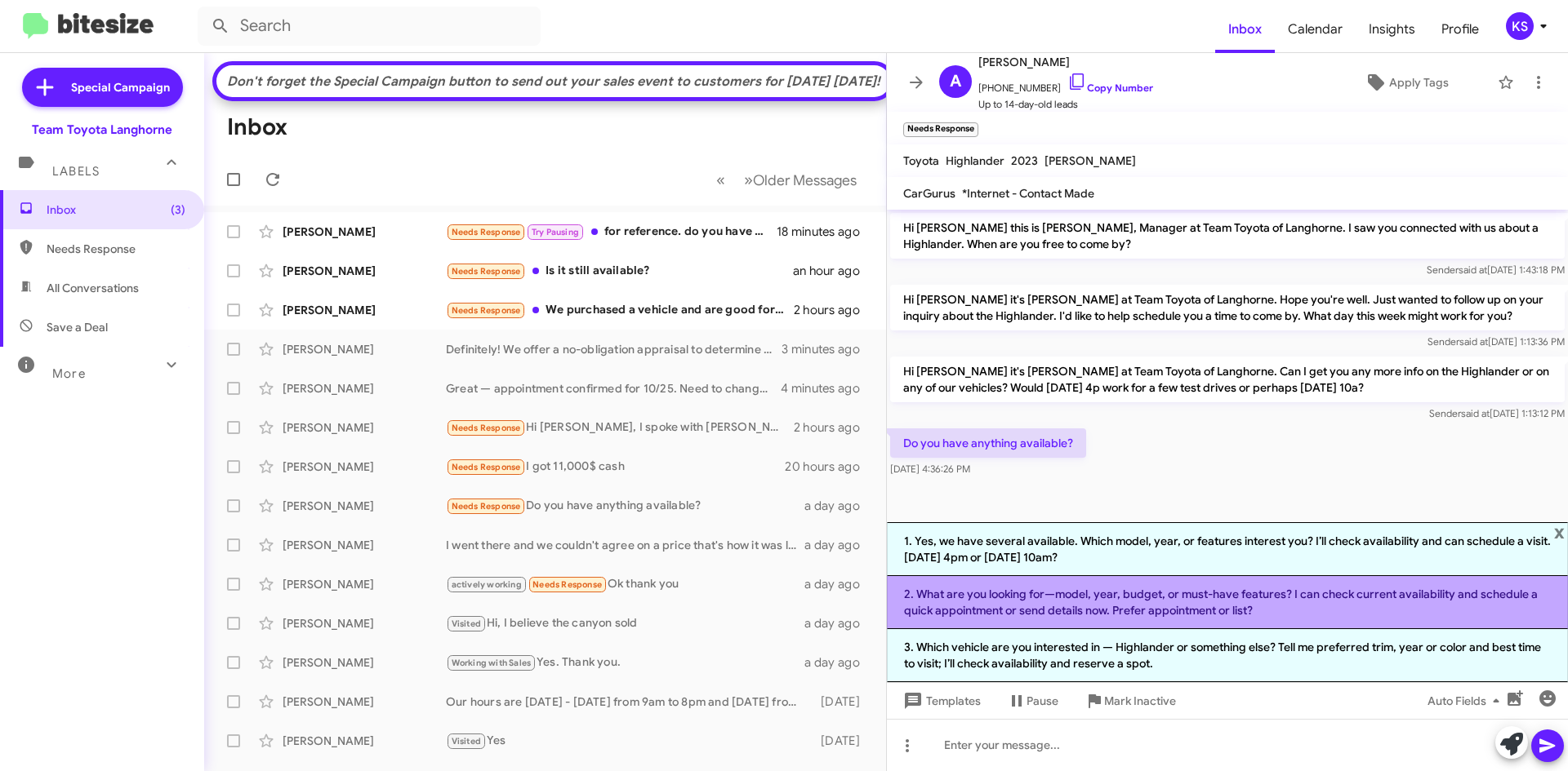
click at [1361, 613] on li "2. What are you looking for—model, year, budget, or must-have features? I can c…" at bounding box center [1227, 602] width 681 height 53
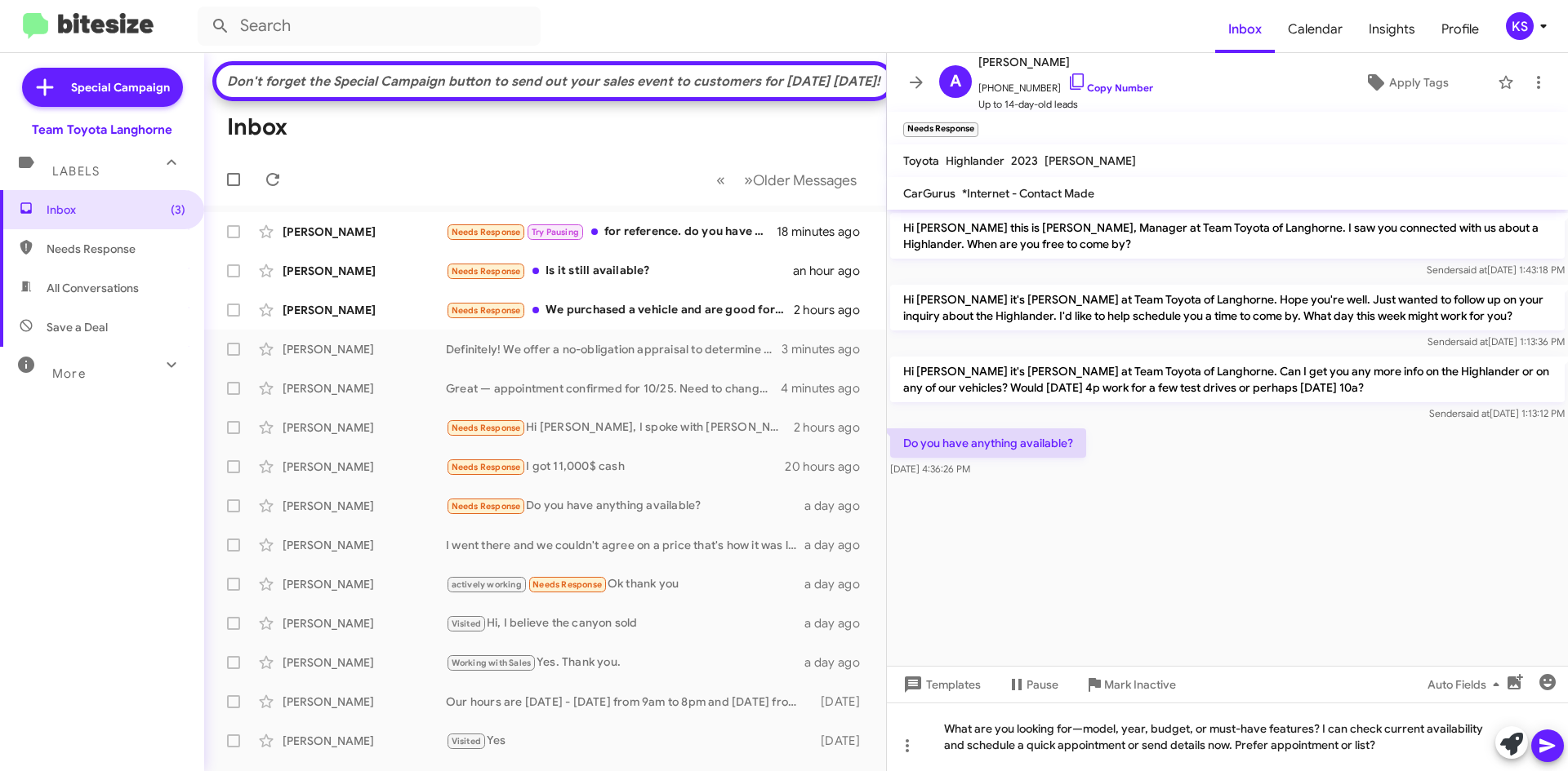
click at [1556, 747] on icon at bounding box center [1547, 746] width 20 height 20
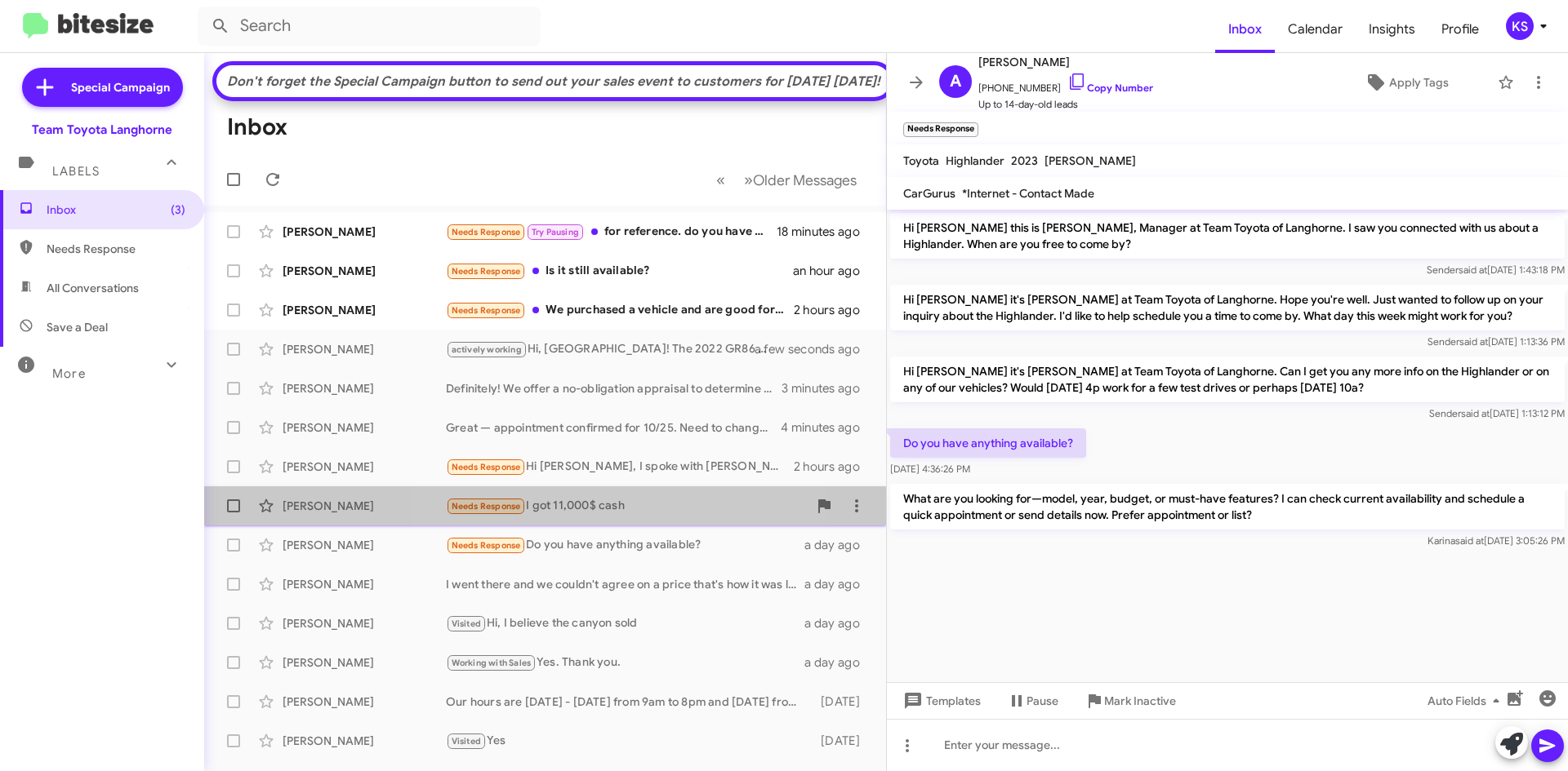
click at [594, 516] on div "Needs Response I got 11,000$ cash" at bounding box center [626, 506] width 362 height 19
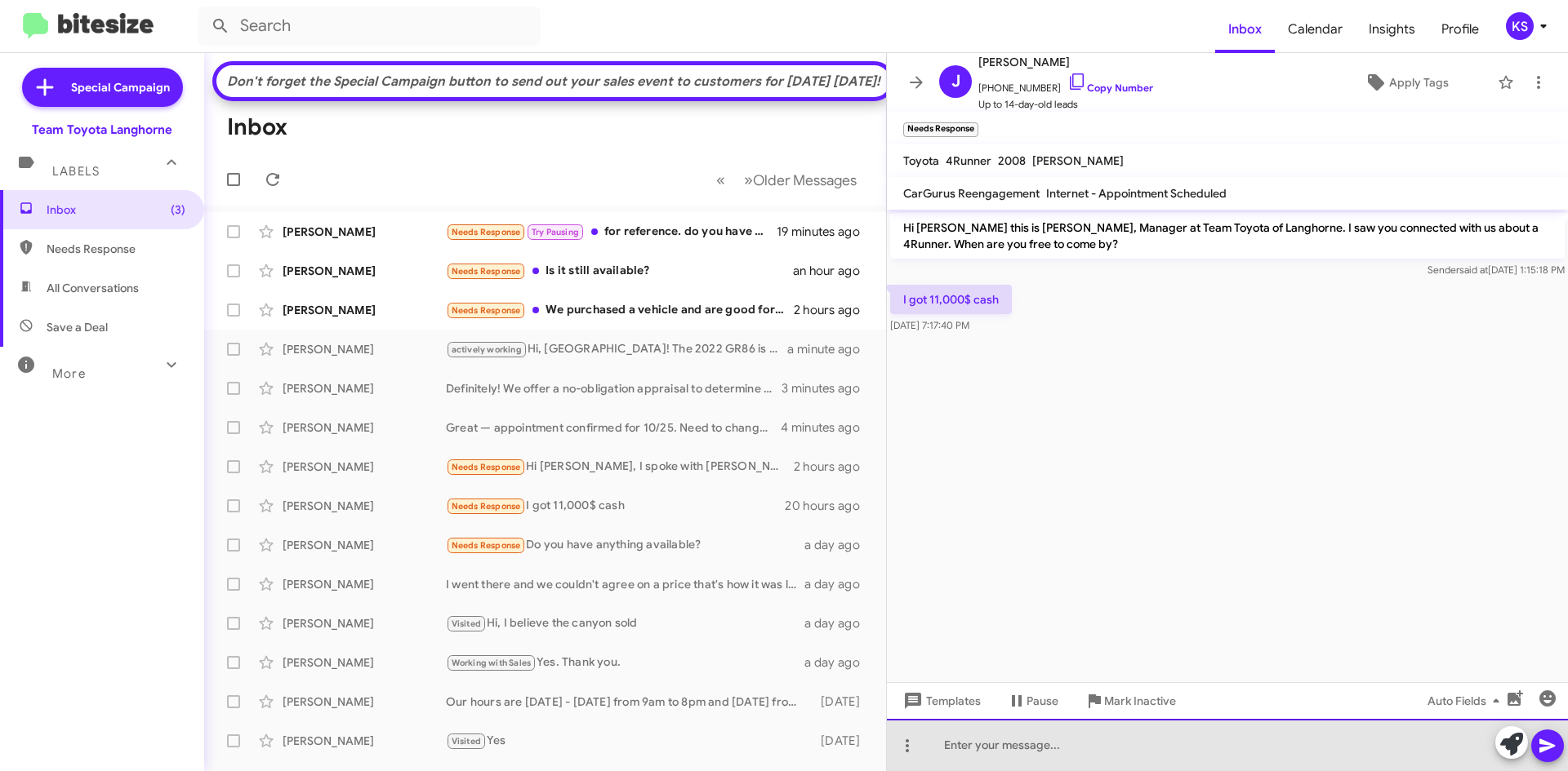
click at [1021, 741] on div at bounding box center [1227, 745] width 681 height 52
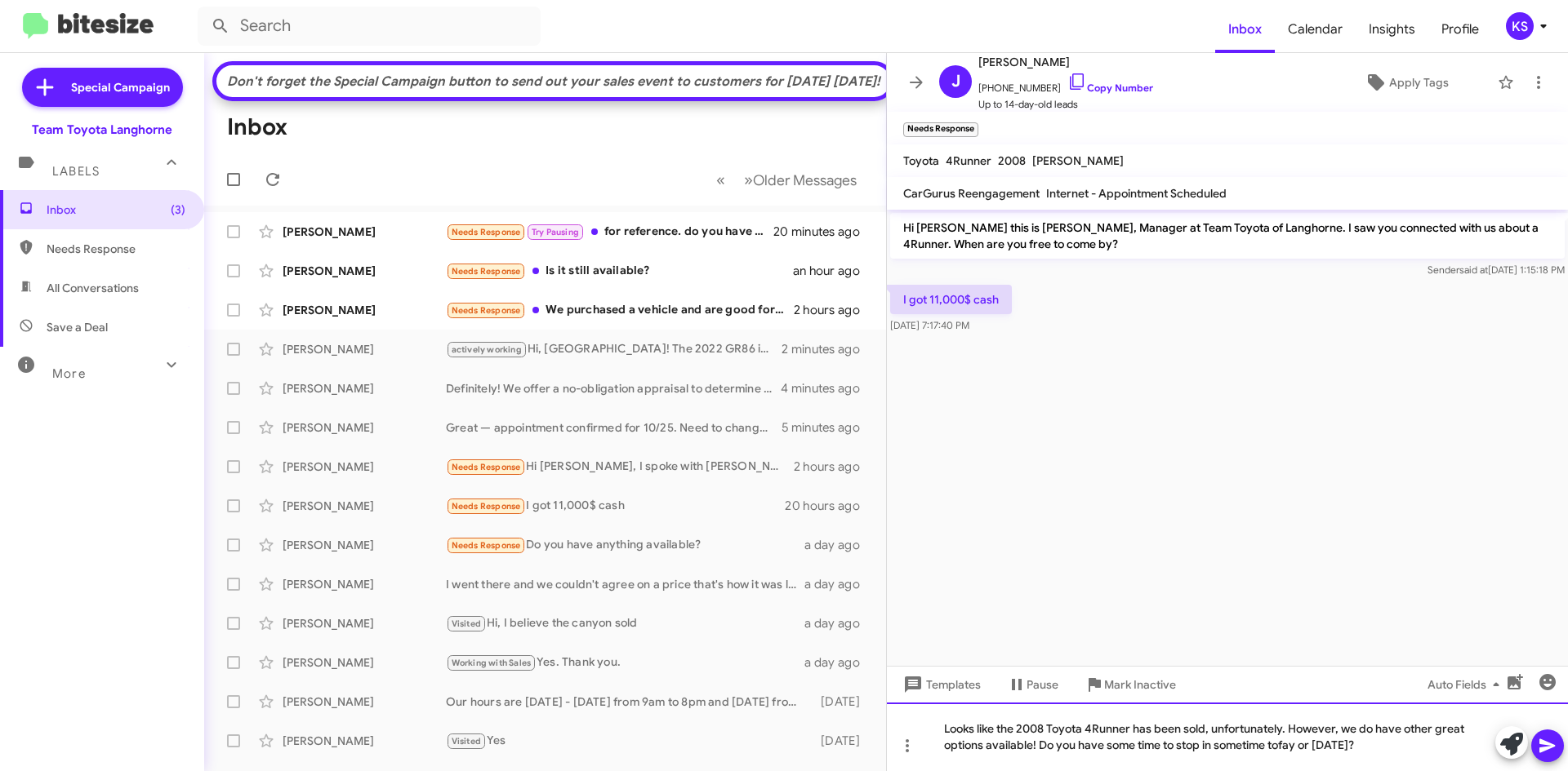
click at [1288, 740] on div "Looks like the 2008 Toyota 4Runner has been sold, unfortunately. However, we do…" at bounding box center [1227, 737] width 681 height 69
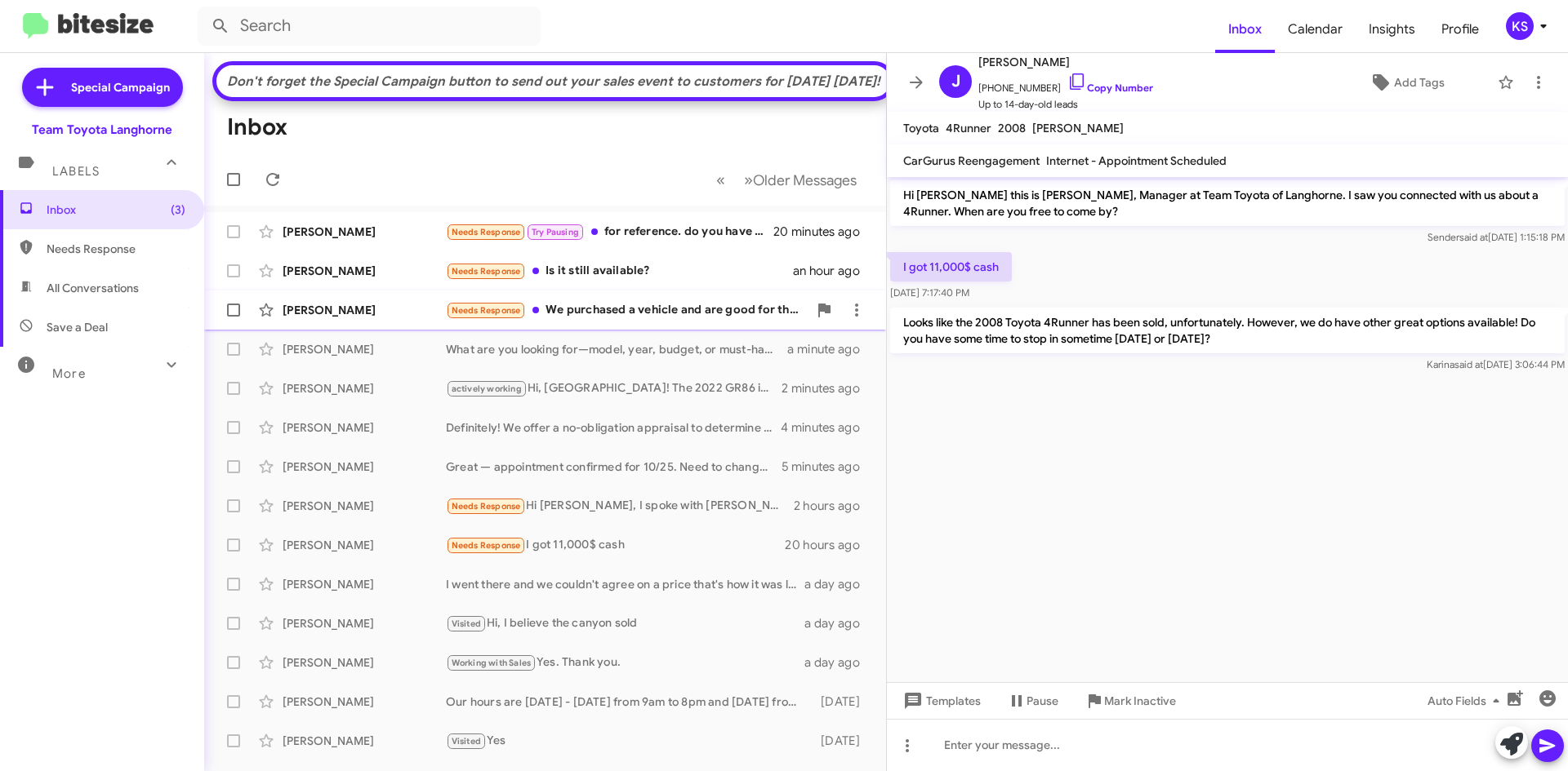
click at [585, 320] on div "Needs Response We purchased a vehicle and are good for the time being. Will rea…" at bounding box center [626, 311] width 362 height 19
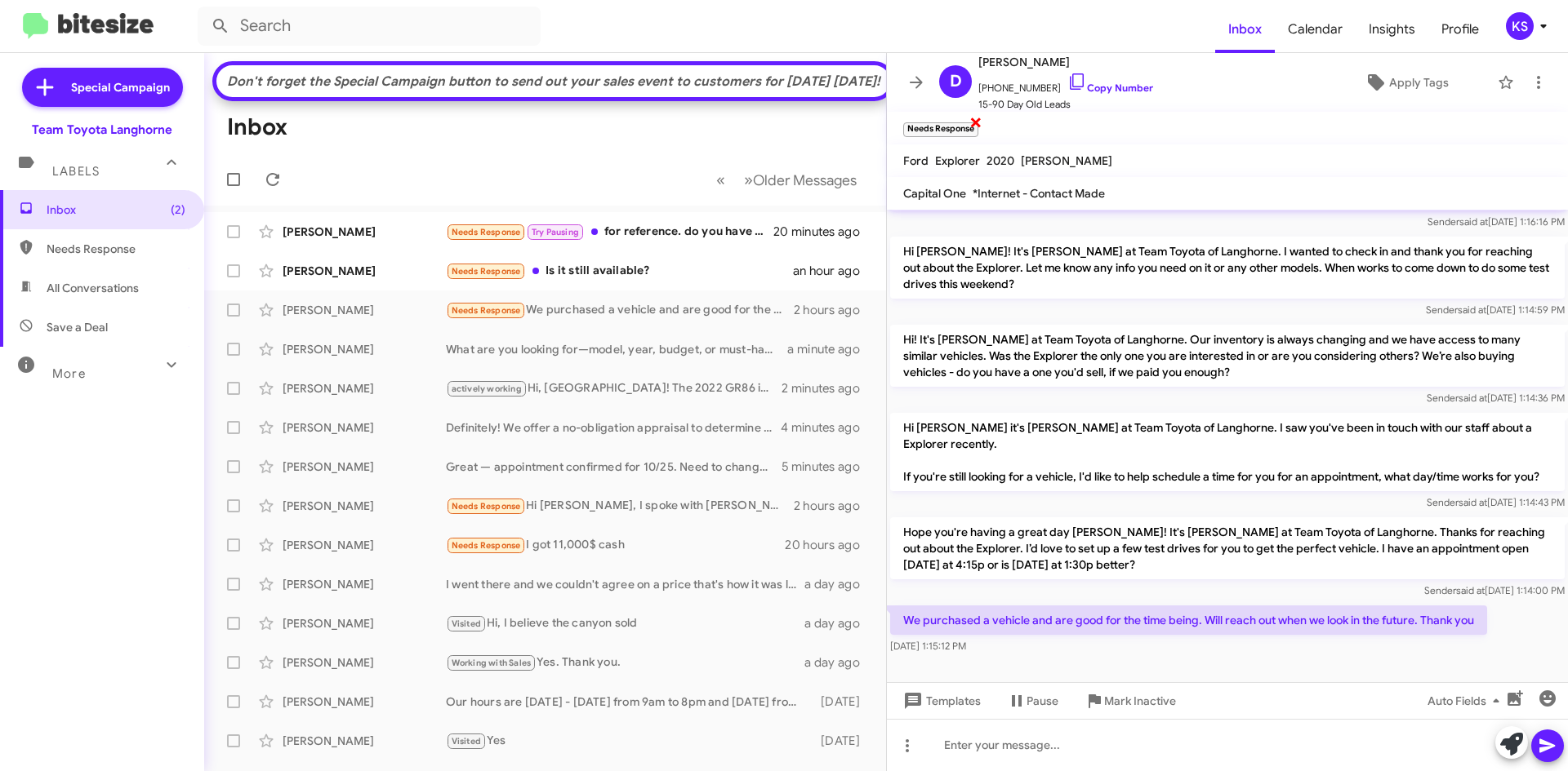
click at [977, 121] on span "×" at bounding box center [976, 121] width 13 height 20
click at [1067, 82] on icon at bounding box center [1076, 81] width 20 height 20
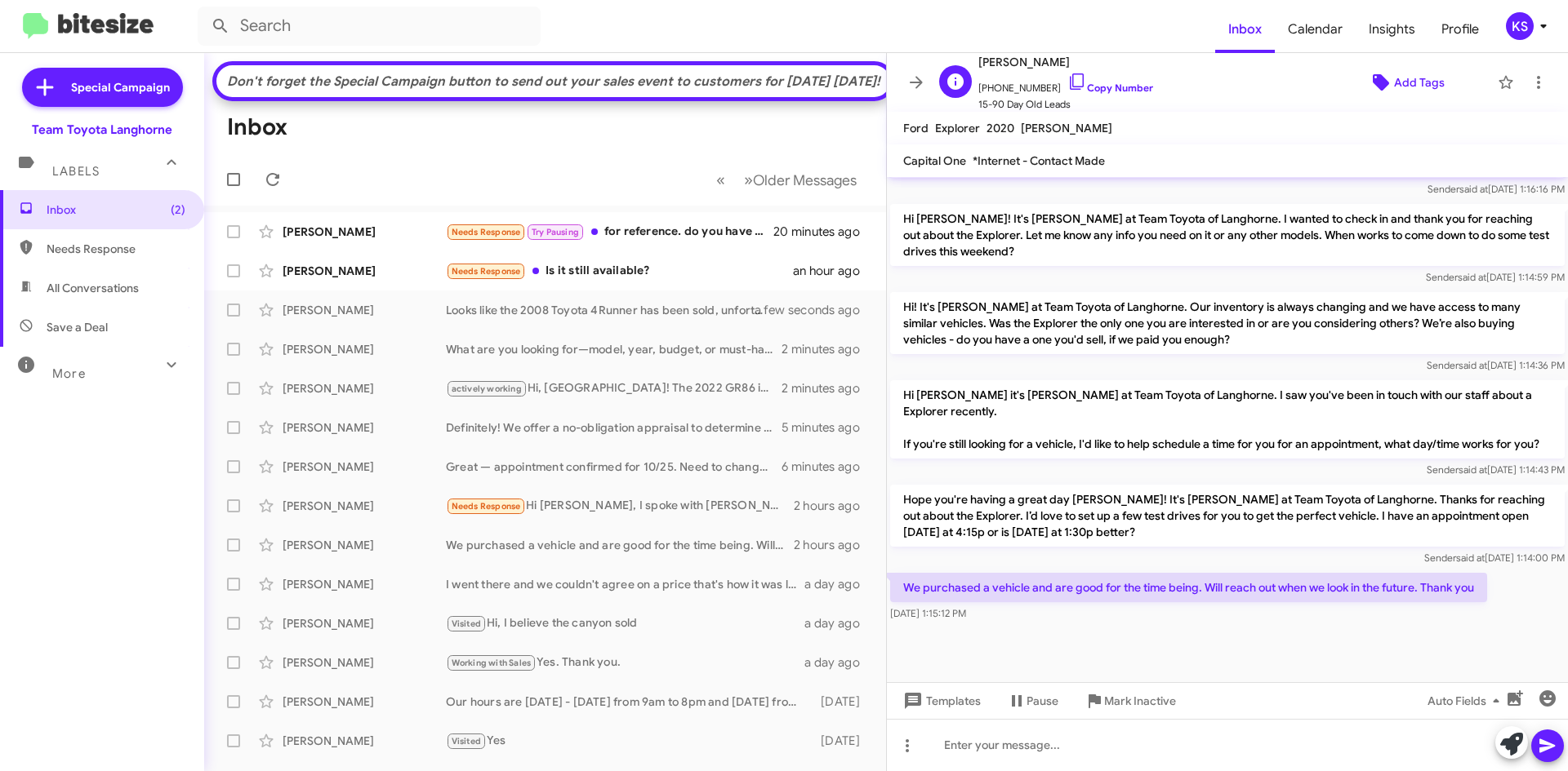
click at [1377, 81] on icon at bounding box center [1381, 82] width 16 height 16
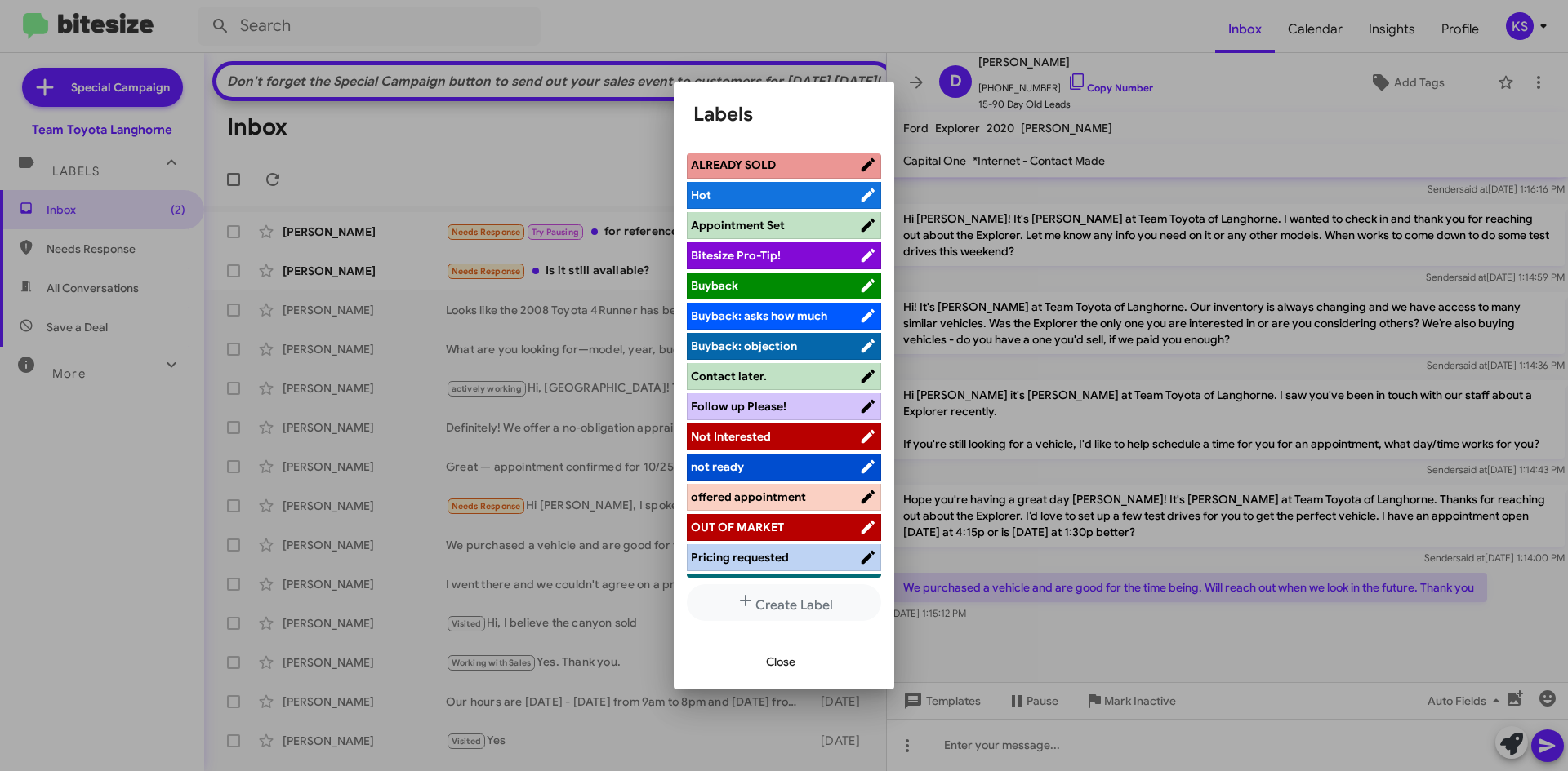
scroll to position [82, 0]
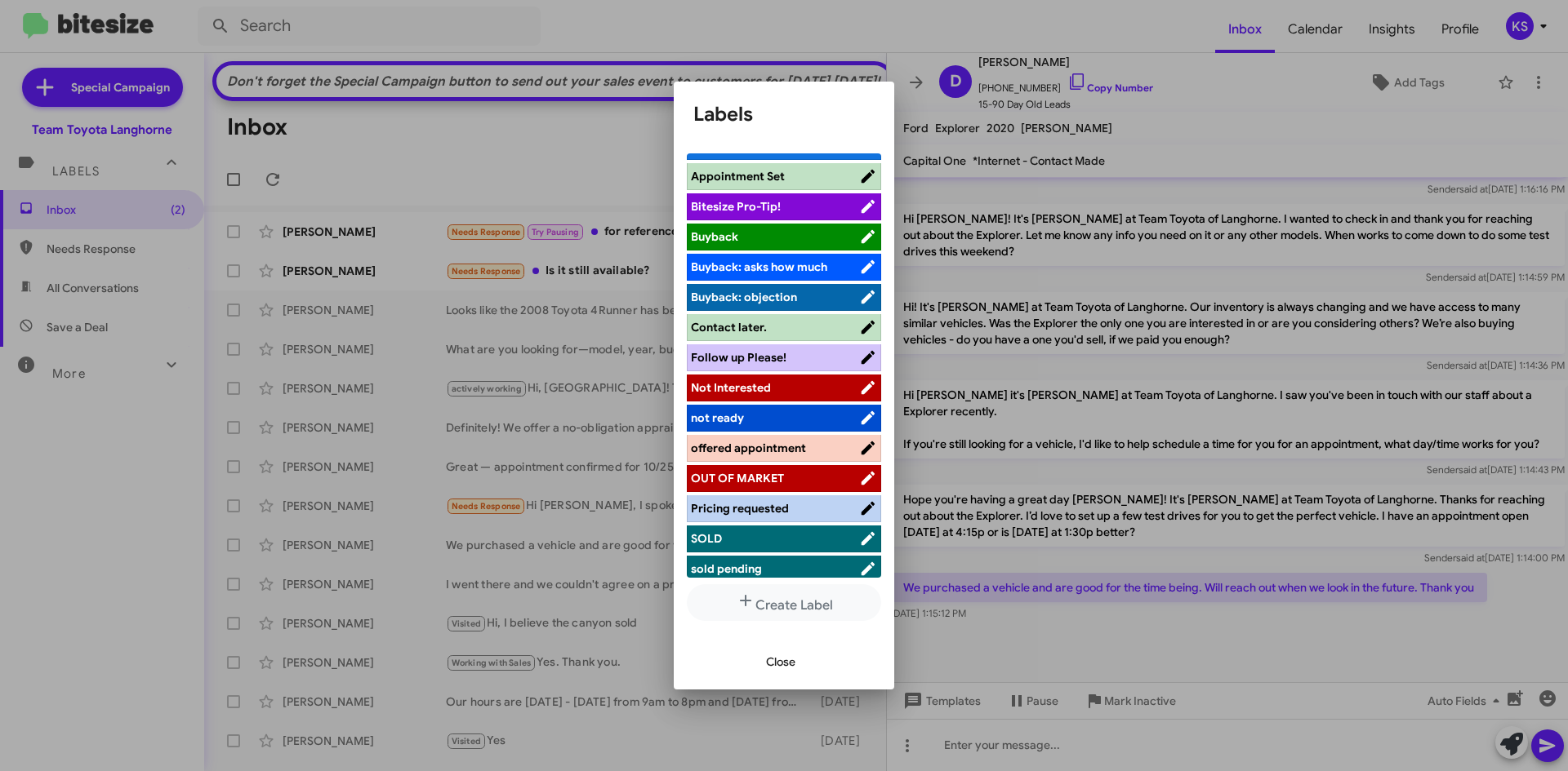
click at [780, 392] on span "Not Interested" at bounding box center [775, 387] width 169 height 16
click at [787, 468] on li "OUT OF MARKET" at bounding box center [784, 478] width 194 height 27
click at [790, 485] on span "OUT OF MARKET" at bounding box center [775, 477] width 169 height 16
click at [787, 667] on span "Close" at bounding box center [780, 662] width 29 height 29
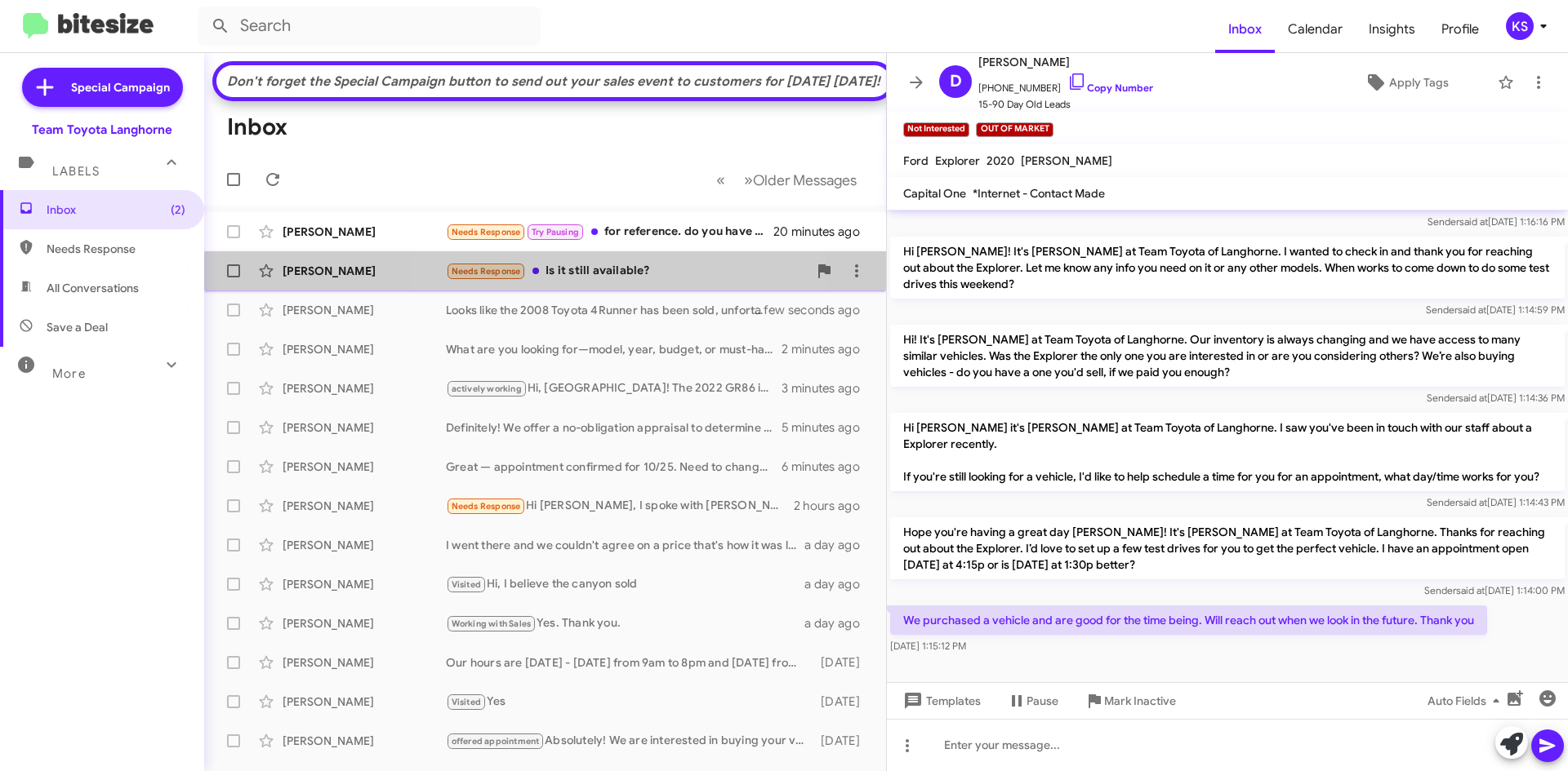
click at [618, 281] on div "Needs Response Is it still available?" at bounding box center [626, 271] width 362 height 19
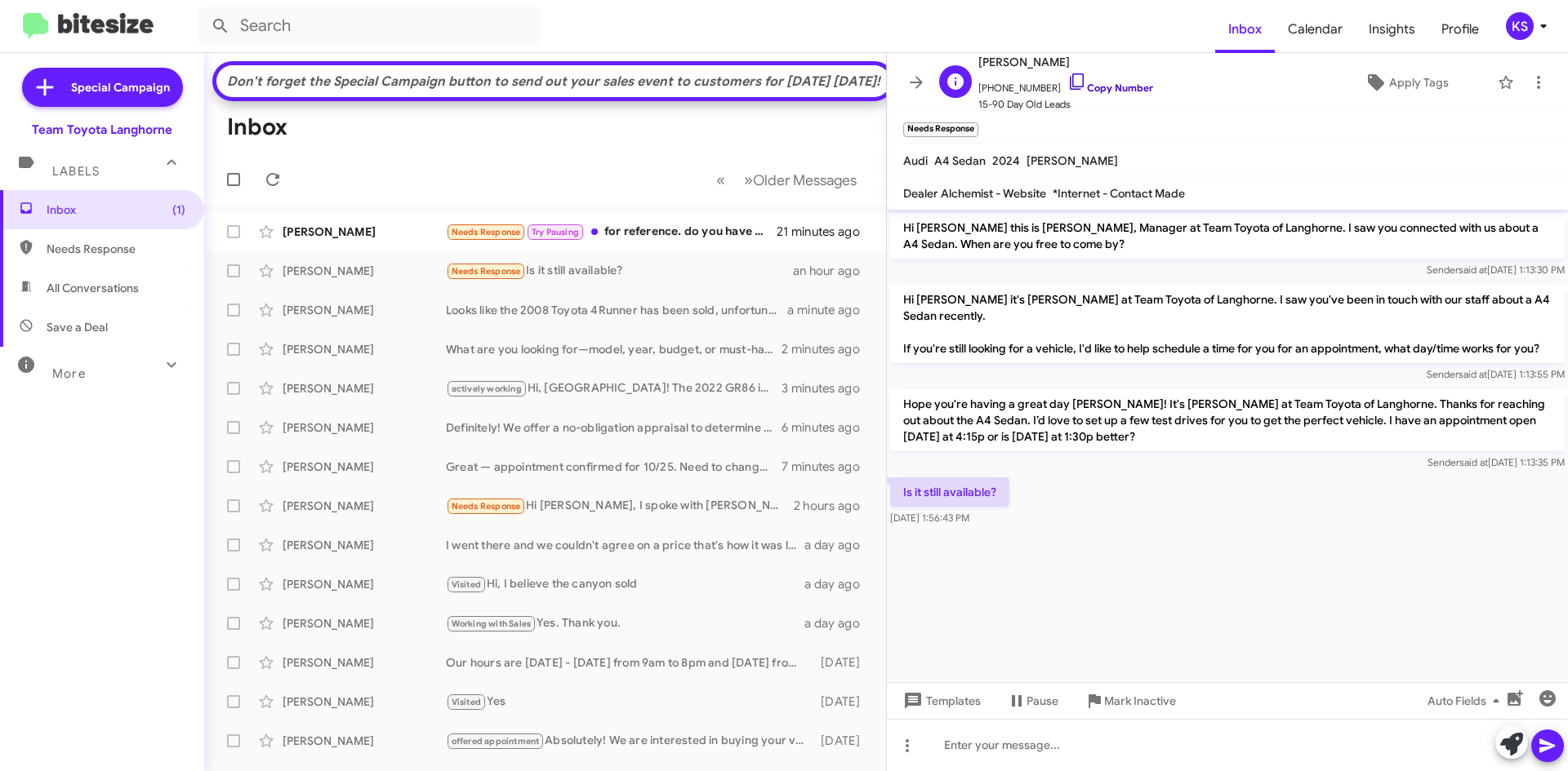
click at [1097, 88] on link "Copy Number" at bounding box center [1109, 88] width 86 height 12
click at [664, 242] on div "Needs Response Try Pausing for reference. do you have picture of the vehicle? m…" at bounding box center [626, 233] width 362 height 19
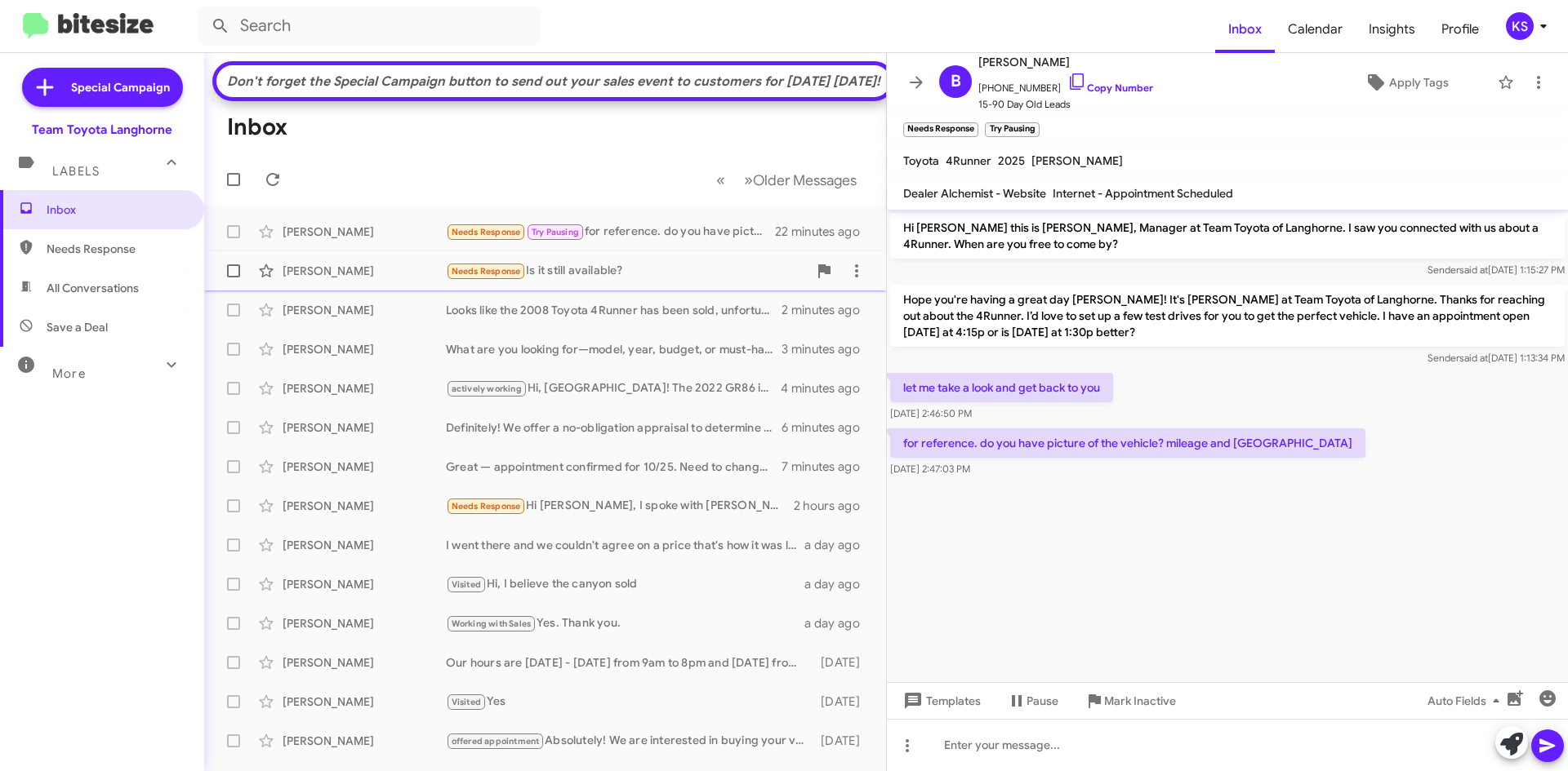
click at [599, 287] on div "Jerry Casale Needs Response Is it still available? an hour ago" at bounding box center [545, 271] width 655 height 33
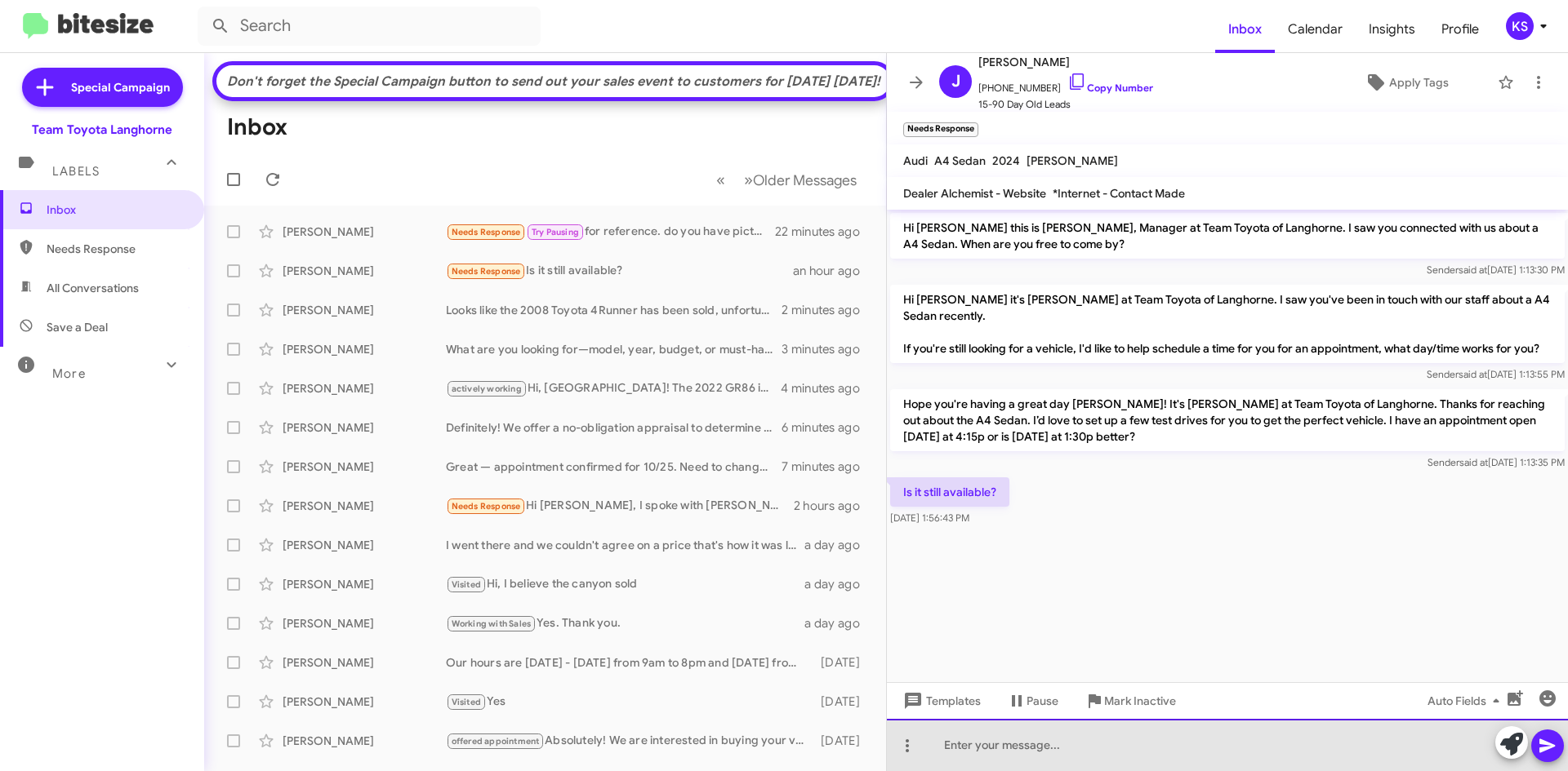
click at [1152, 734] on div at bounding box center [1227, 745] width 681 height 52
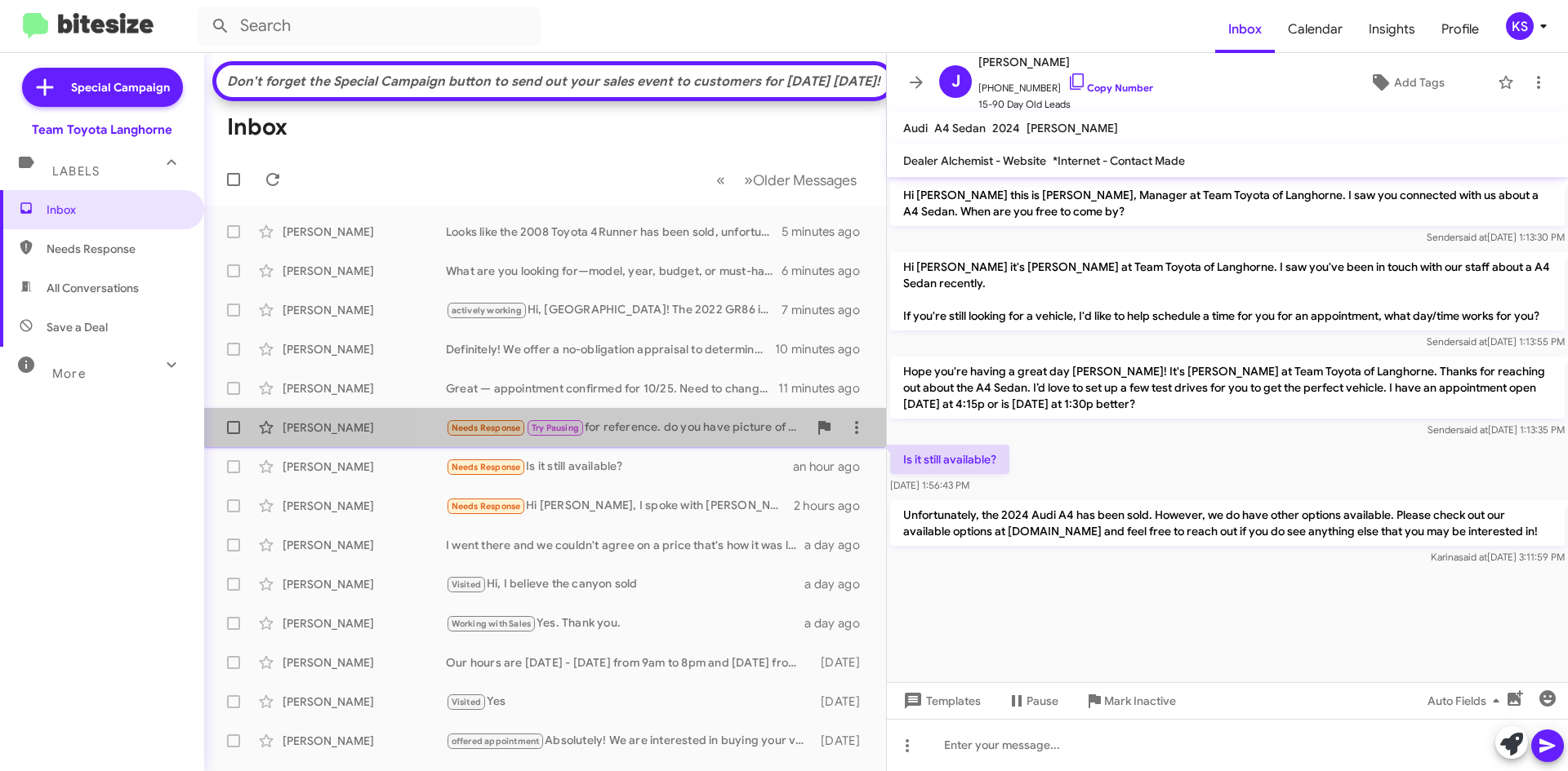
click at [656, 438] on div "Needs Response Try Pausing for reference. do you have picture of the vehicle? m…" at bounding box center [626, 428] width 362 height 19
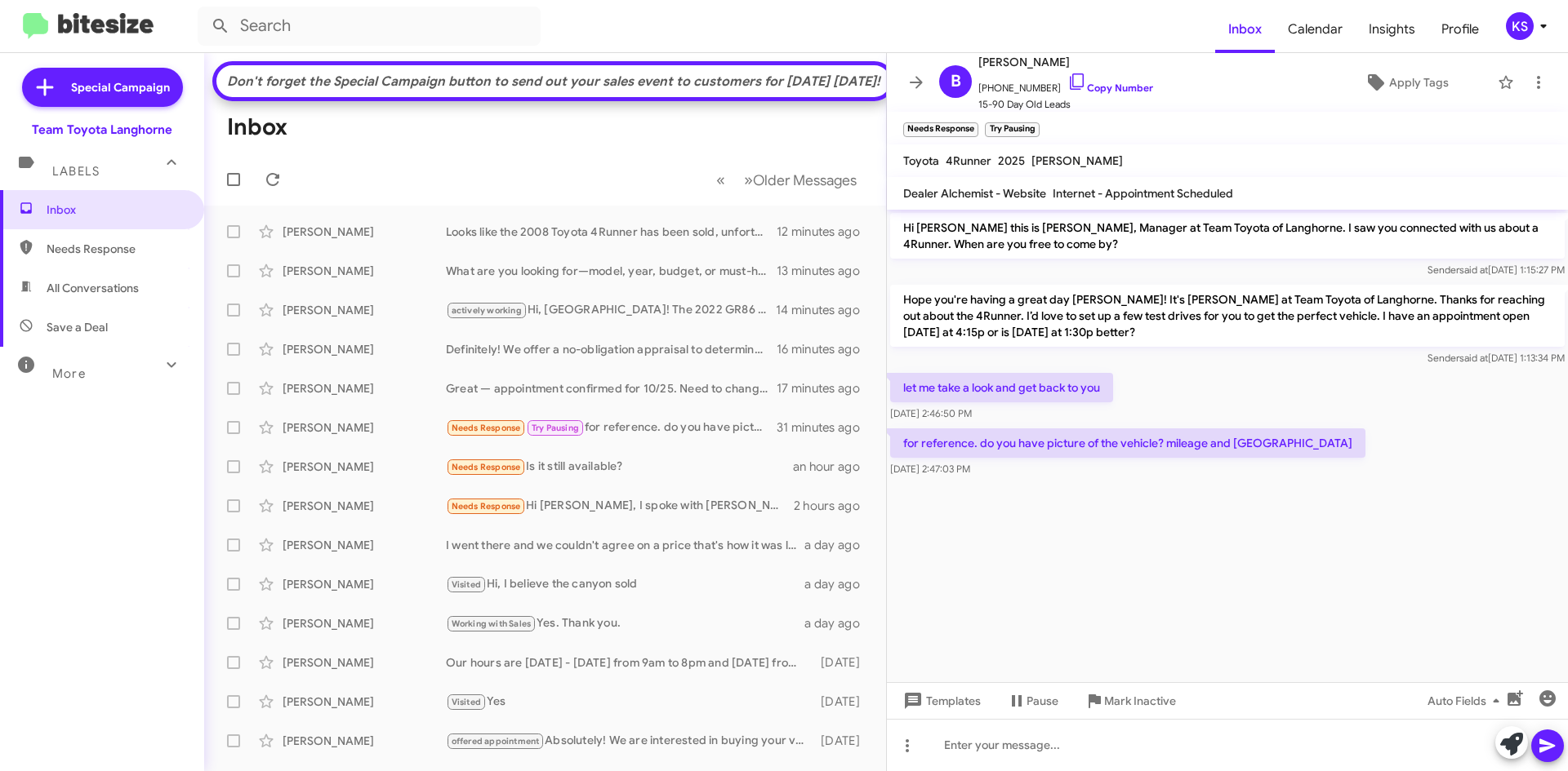
drag, startPoint x: 709, startPoint y: 99, endPoint x: 724, endPoint y: 95, distance: 15.5
click at [724, 89] on div "Don't forget the Special Campaign button to send out your sales event to custom…" at bounding box center [553, 81] width 658 height 16
click at [738, 102] on mat-toolbar-row "Don't forget the Special Campaign button to send out your sales event to custom…" at bounding box center [553, 81] width 682 height 40
drag, startPoint x: 766, startPoint y: 95, endPoint x: 365, endPoint y: 65, distance: 402.1
click at [365, 65] on mat-toolbar-row "Don't forget the Special Campaign button to send out your sales event to custom…" at bounding box center [553, 81] width 682 height 40
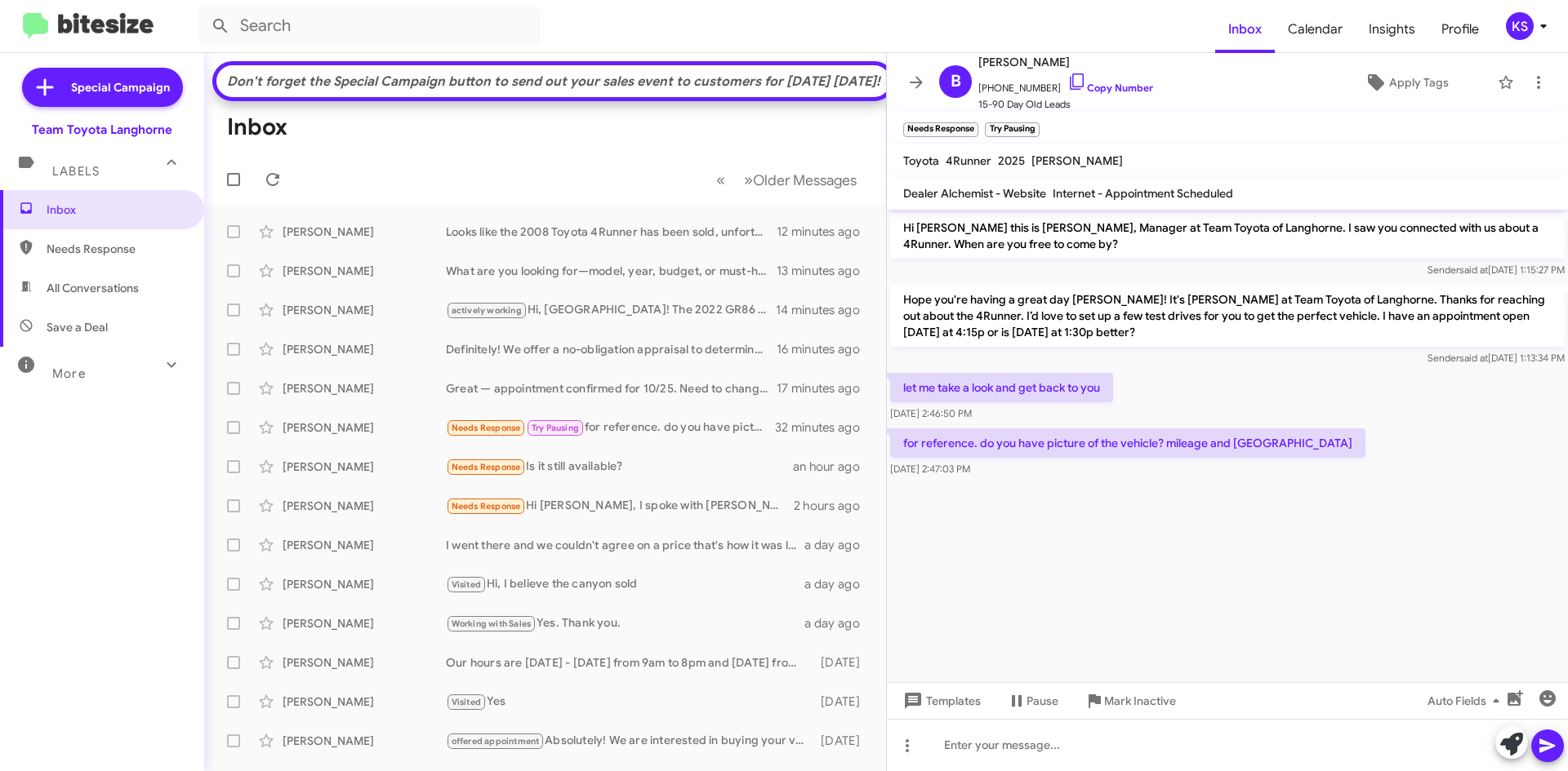
click at [1275, 468] on div "for reference. do you have picture of the vehicle? mileage and Msrp Oct 10, 202…" at bounding box center [1227, 453] width 681 height 56
click at [275, 189] on icon at bounding box center [272, 179] width 20 height 20
click at [623, 242] on div "offered appointment Hello Brett, I just checked and this specific 4Runner has b…" at bounding box center [626, 233] width 362 height 19
